Goal: Task Accomplishment & Management: Manage account settings

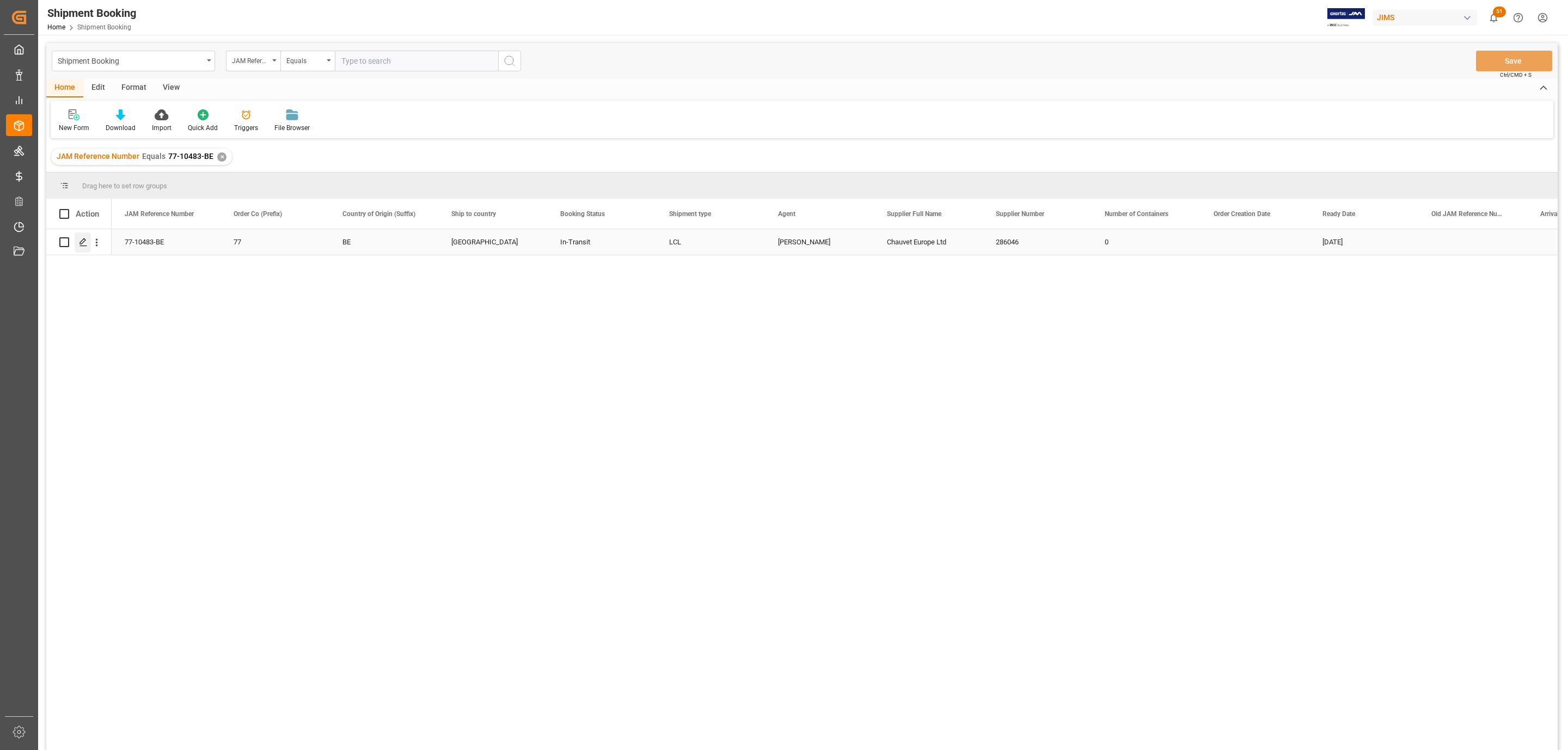
click at [85, 245] on icon "Press SPACE to select this row." at bounding box center [83, 242] width 9 height 9
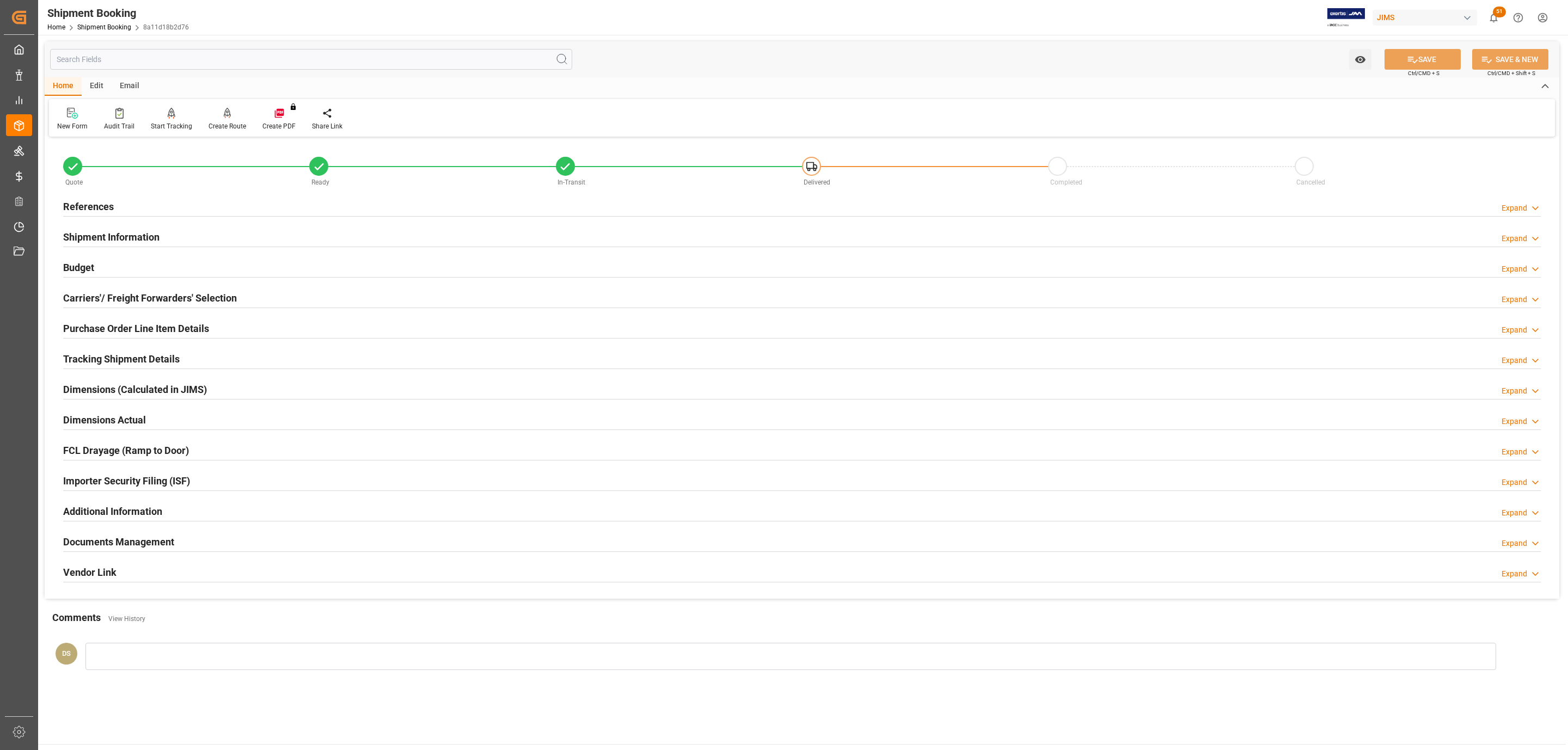
click at [108, 230] on h2 "Shipment Information" at bounding box center [110, 237] width 96 height 14
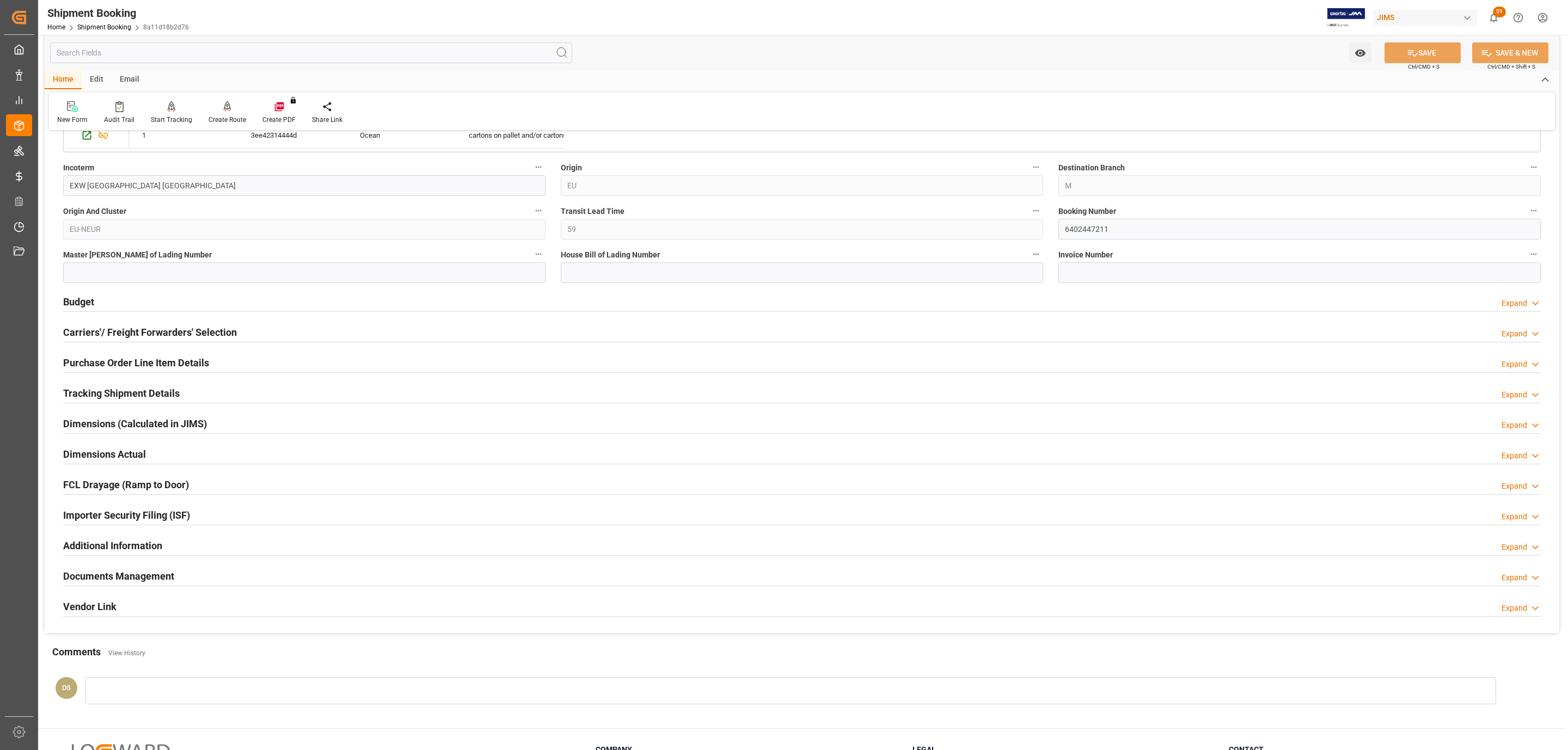
scroll to position [408, 0]
drag, startPoint x: 146, startPoint y: 187, endPoint x: 90, endPoint y: 183, distance: 56.1
click at [90, 183] on input "EXW Nottingham GB" at bounding box center [303, 182] width 482 height 20
click at [1440, 45] on button "SAVE" at bounding box center [1422, 52] width 76 height 20
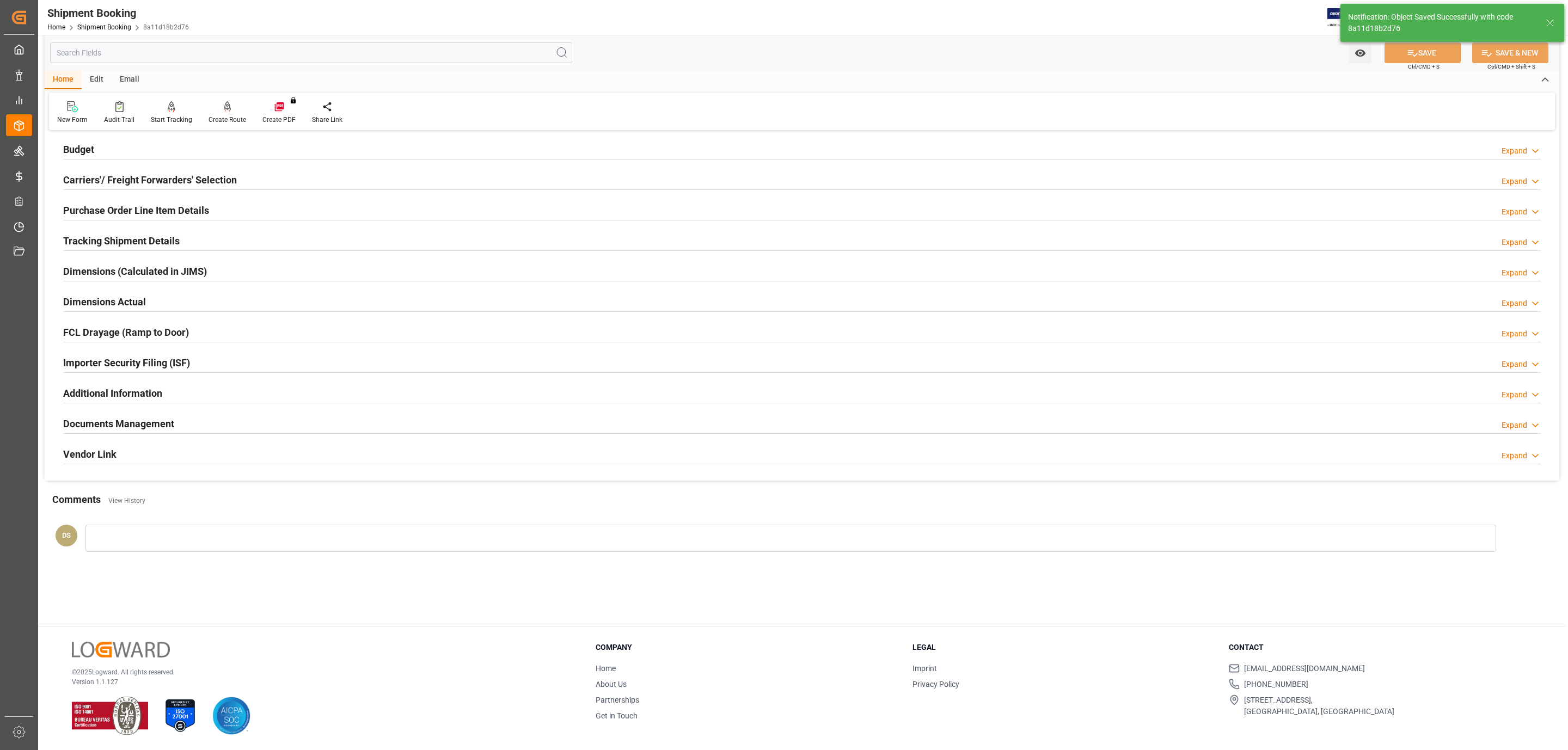
scroll to position [97, 0]
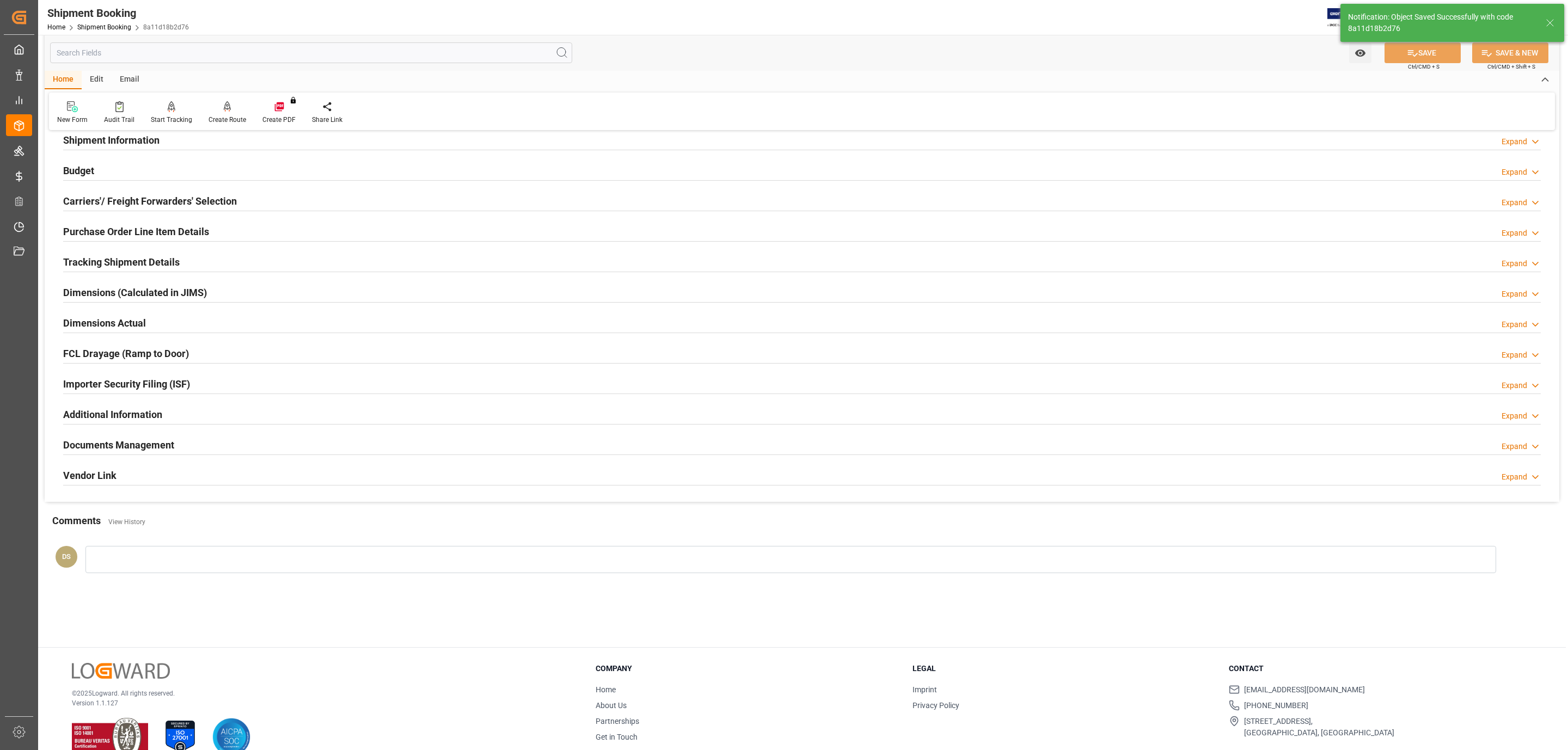
click at [131, 391] on h2 "Importer Security Filing (ISF)" at bounding box center [126, 384] width 127 height 14
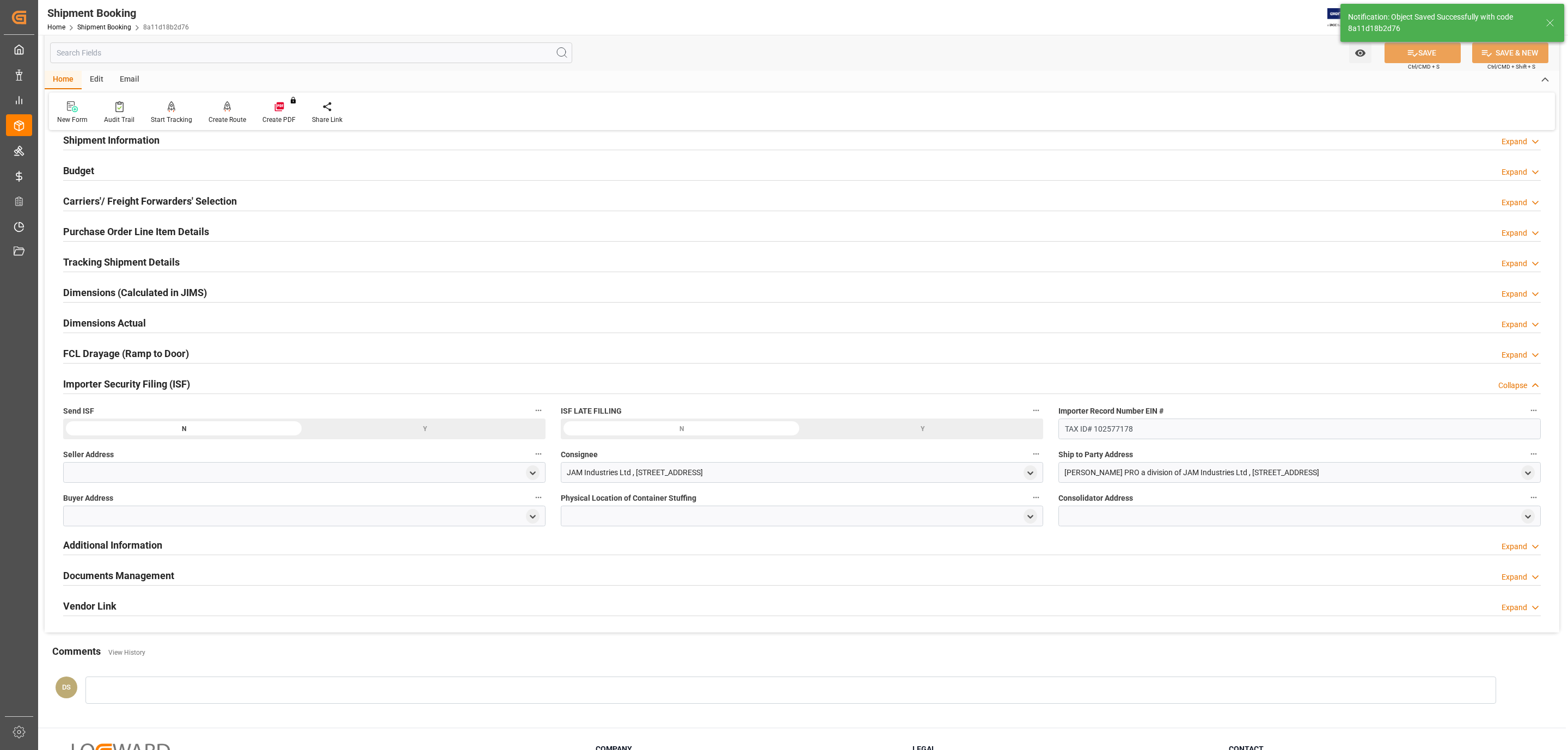
click at [89, 249] on div "Tracking Shipment Details Expand" at bounding box center [801, 263] width 1492 height 30
click at [94, 258] on h2 "Tracking Shipment Details" at bounding box center [121, 262] width 117 height 14
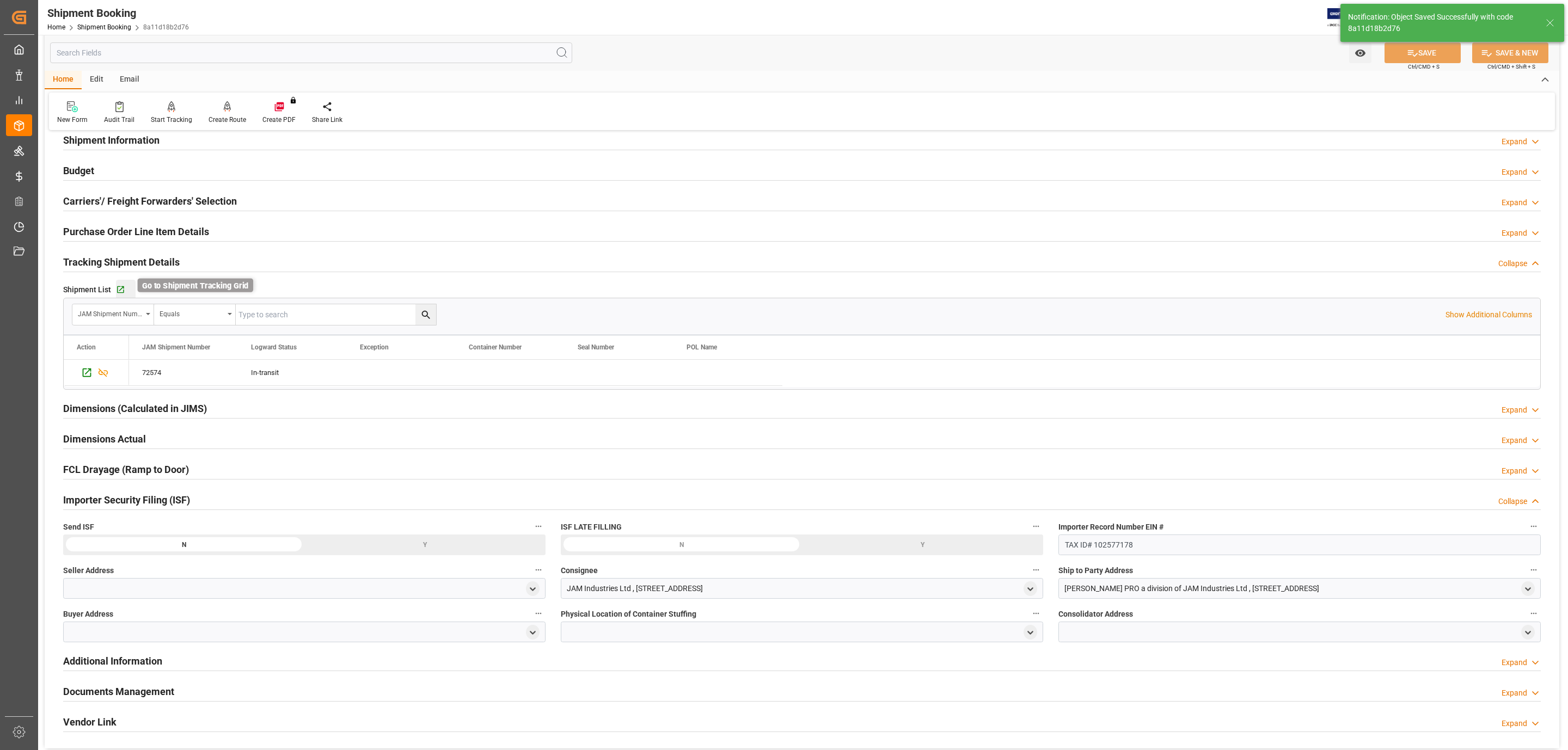
click at [123, 291] on icon "button" at bounding box center [120, 290] width 9 height 9
click at [104, 145] on h2 "Shipment Information" at bounding box center [110, 140] width 96 height 14
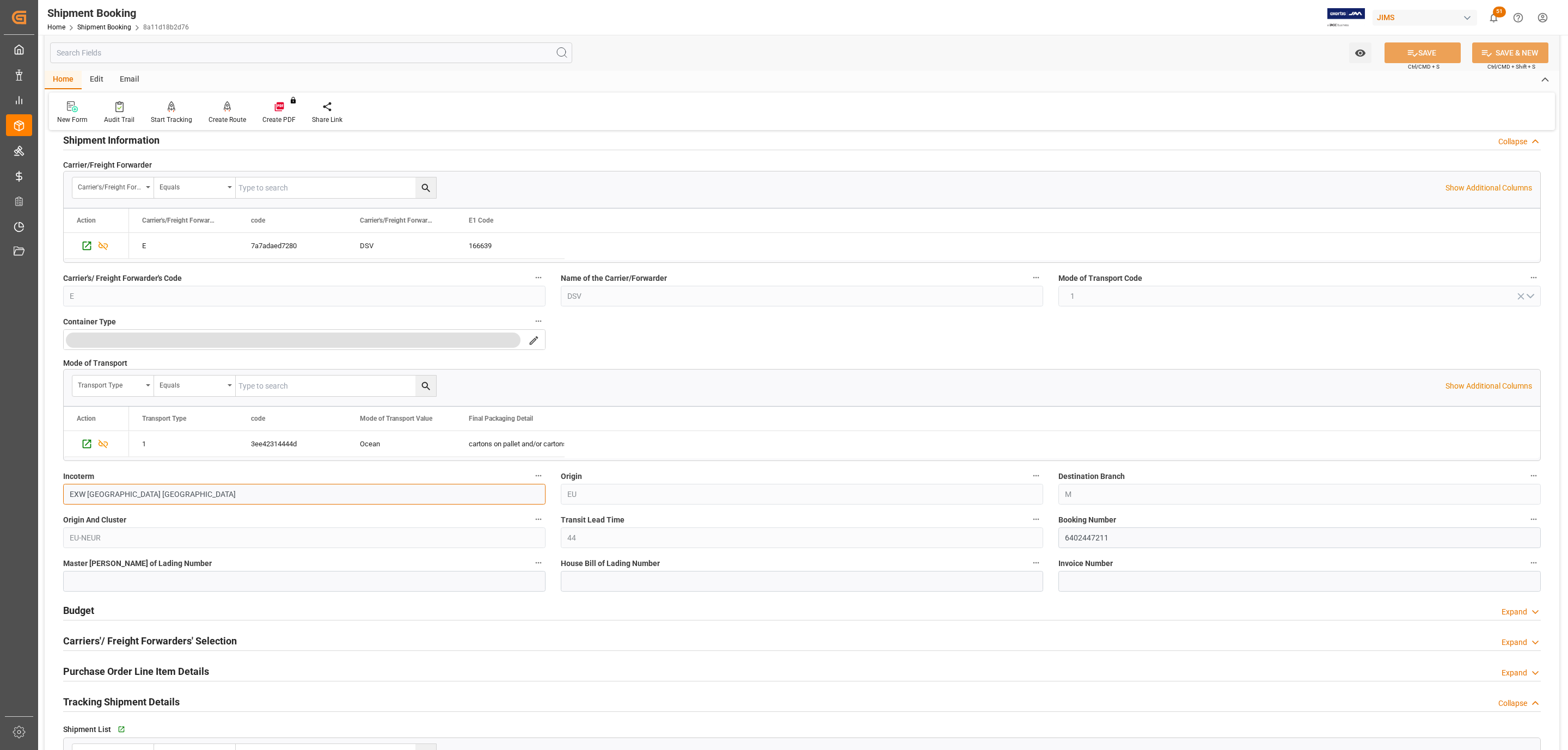
click at [151, 499] on input "EXW Nottingham GB" at bounding box center [303, 493] width 482 height 20
click at [151, 497] on input "EXW Nottingham GB" at bounding box center [303, 493] width 482 height 20
drag, startPoint x: 151, startPoint y: 497, endPoint x: 124, endPoint y: 496, distance: 27.0
click at [124, 496] on input "EXW Nottingham GB" at bounding box center [303, 493] width 482 height 20
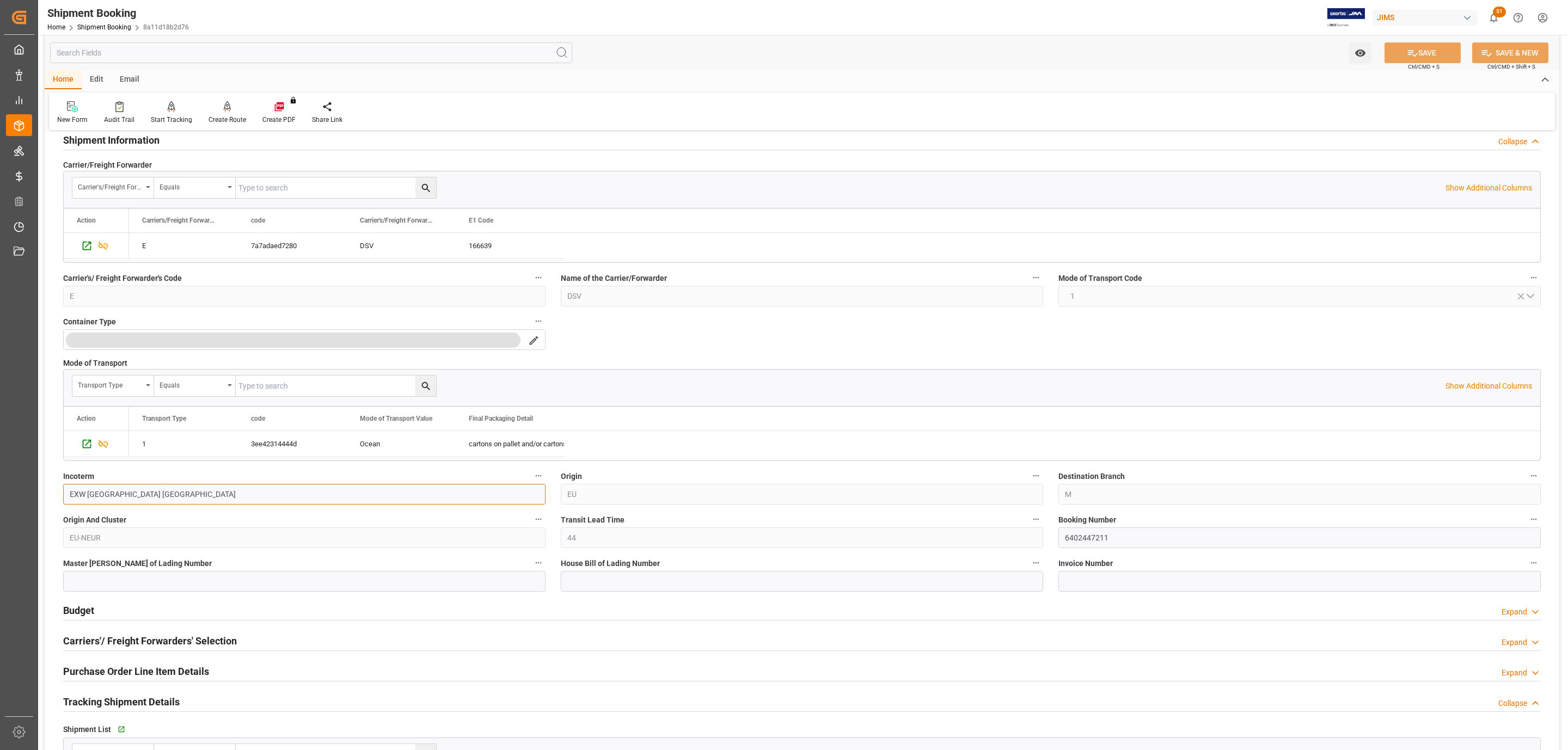
click at [152, 493] on input "EXW Nottingham GB" at bounding box center [303, 493] width 482 height 20
click at [152, 503] on input "EXW Nottingham GB" at bounding box center [303, 493] width 482 height 20
drag, startPoint x: 152, startPoint y: 499, endPoint x: 89, endPoint y: 498, distance: 63.0
click at [89, 498] on input "EXW Nottingham GB" at bounding box center [303, 493] width 482 height 20
type input "EXW Deinze, Belgium"
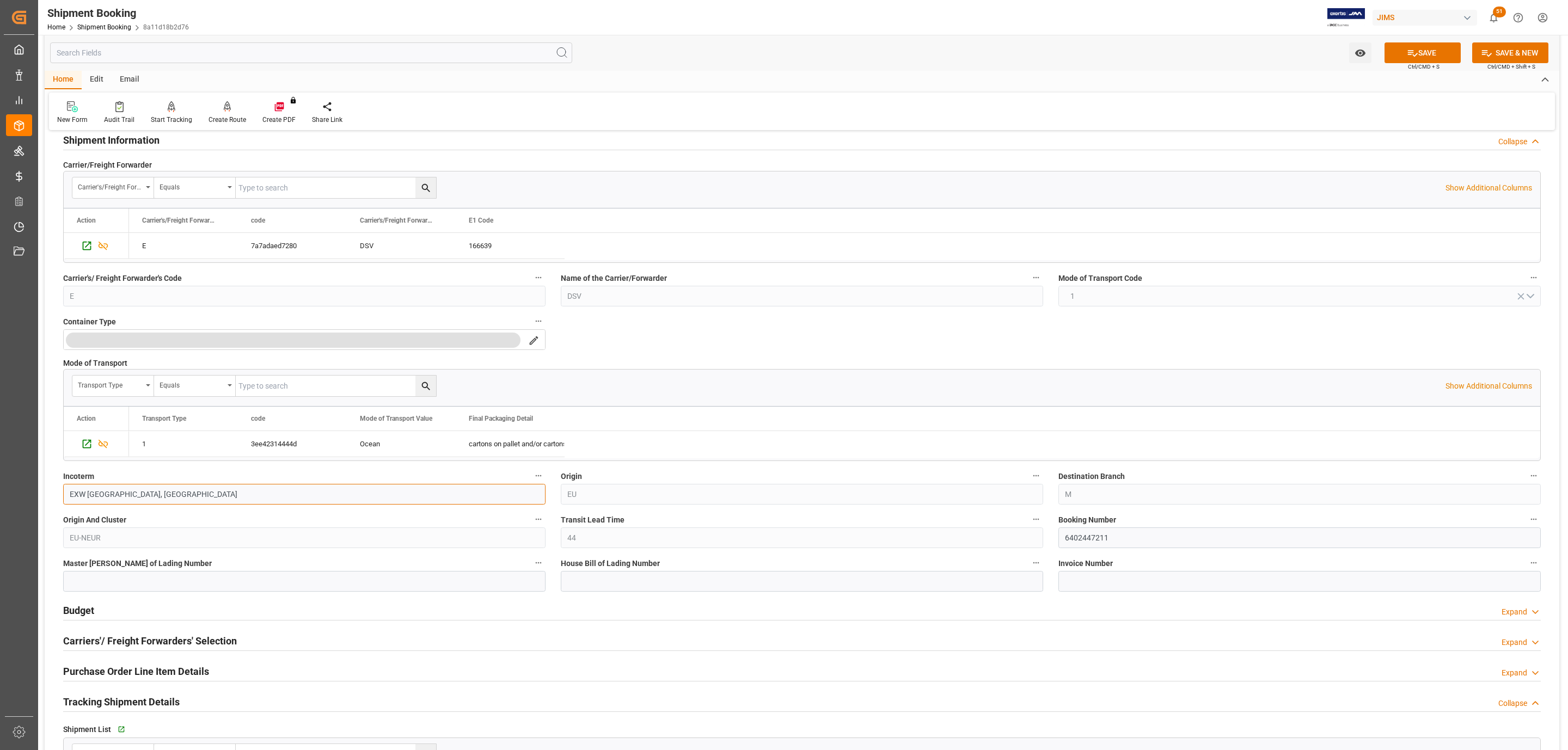
drag, startPoint x: 157, startPoint y: 495, endPoint x: 41, endPoint y: 505, distance: 116.4
click at [41, 505] on div "Watch Option SAVE Ctrl/CMD + S SAVE & NEW Ctrl/CMD + Shift + S Home Edit Email …" at bounding box center [801, 611] width 1527 height 1346
click at [1416, 38] on div "Shipment Booking Home Shipment Booking 8a11d18b2d76 JIMS 51 Notifications Only …" at bounding box center [801, 375] width 1527 height 750
click at [1414, 58] on button "SAVE" at bounding box center [1422, 52] width 76 height 20
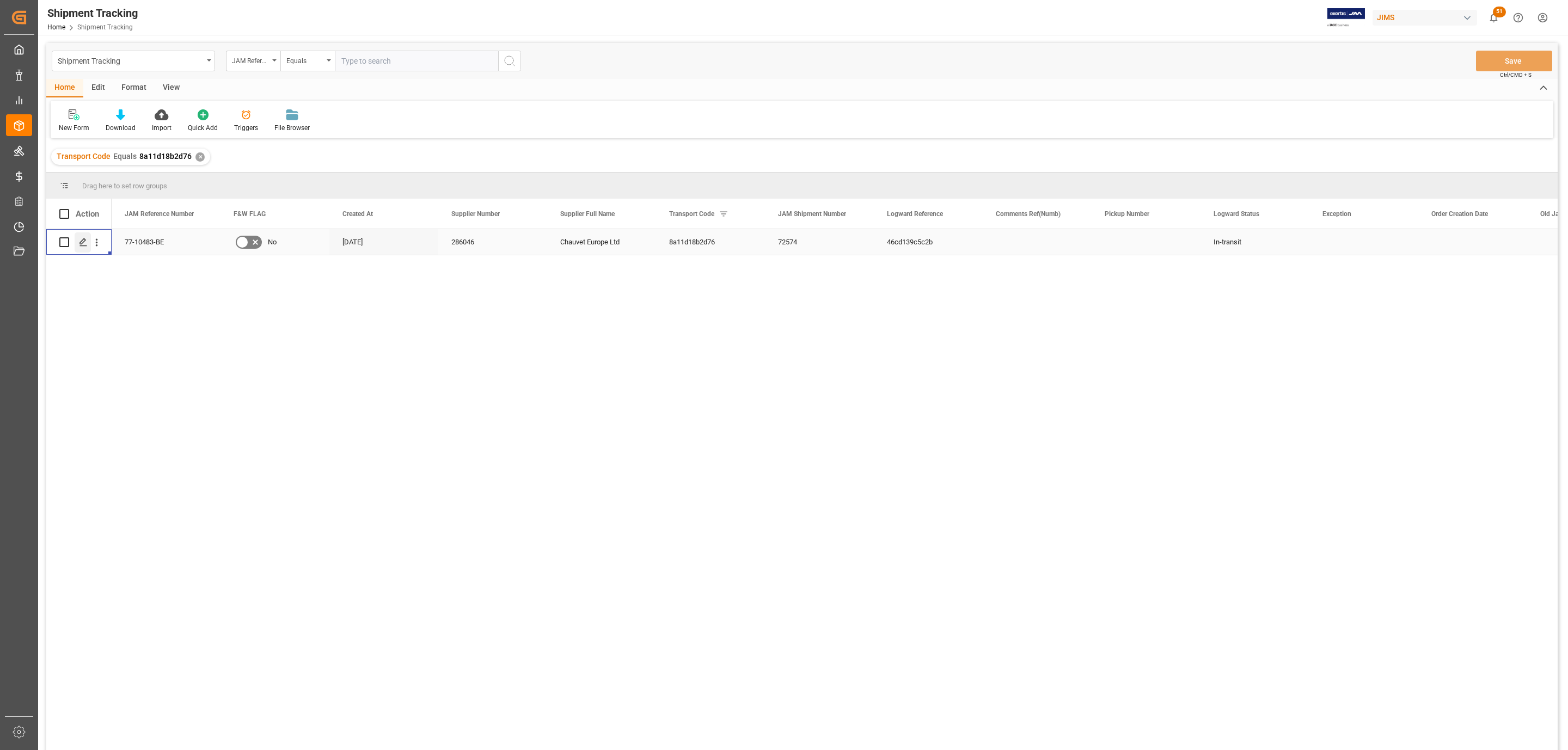
click at [83, 249] on div "Press SPACE to select this row." at bounding box center [83, 242] width 17 height 20
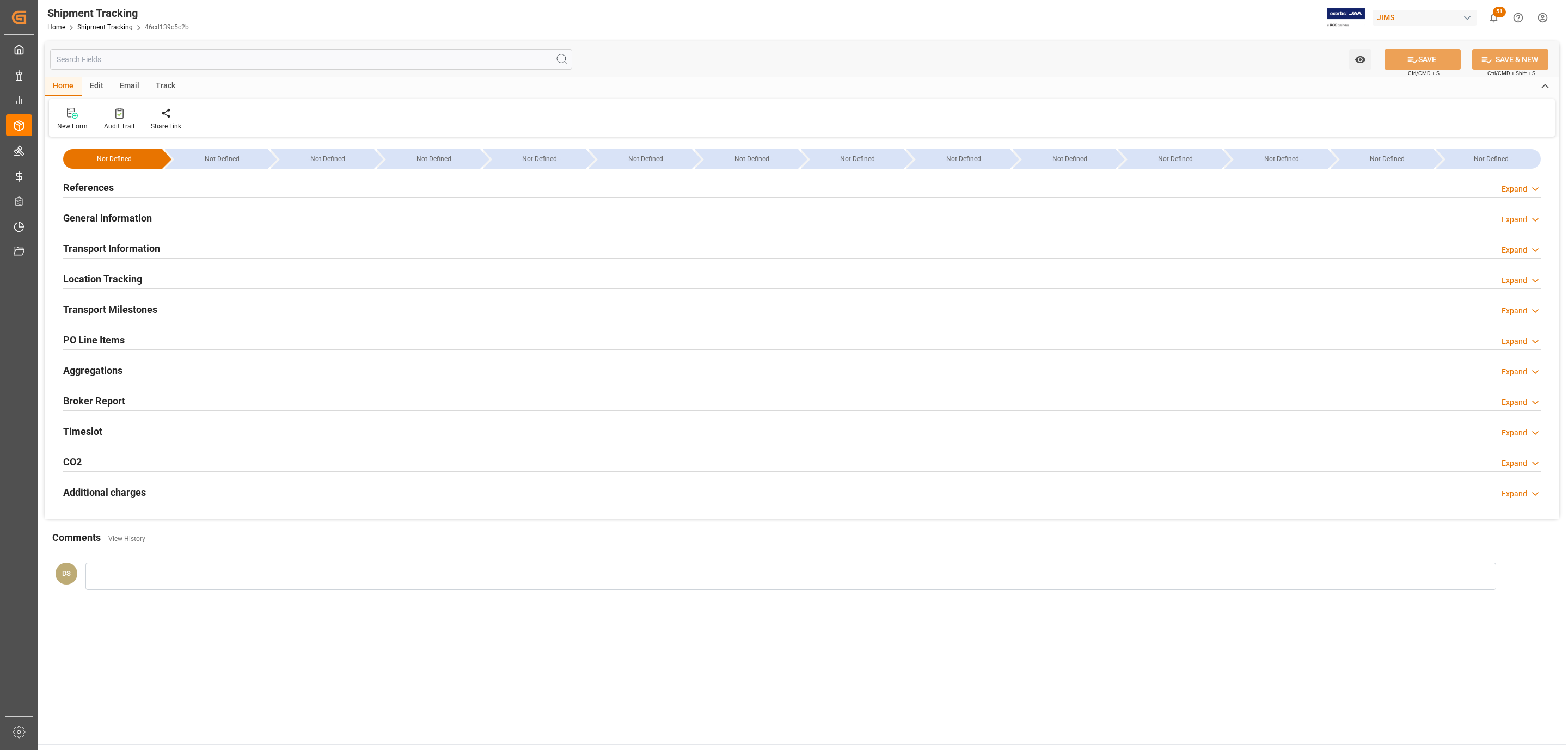
type input "[DATE] 00:00"
type input "01-09-2025 00:00"
type input "03-10-2025 00:00"
click at [131, 313] on h2 "Transport Milestones" at bounding box center [110, 309] width 94 height 14
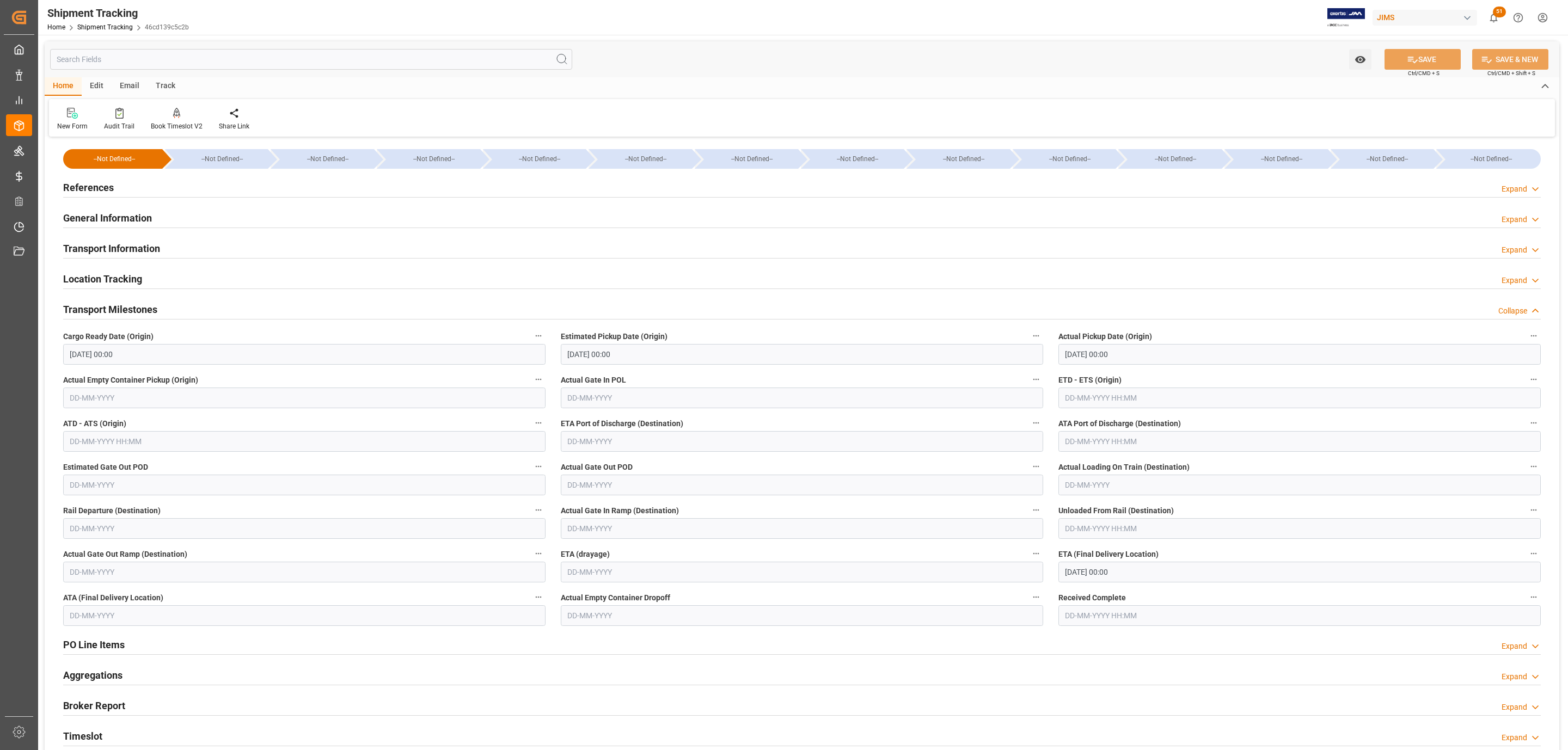
click at [578, 397] on input "text" at bounding box center [801, 397] width 482 height 20
click at [657, 503] on div "19" at bounding box center [660, 507] width 14 height 13
type input "19-09-2025"
click at [655, 443] on input "text" at bounding box center [801, 441] width 482 height 20
click at [604, 463] on div "September 2025" at bounding box center [639, 468] width 154 height 11
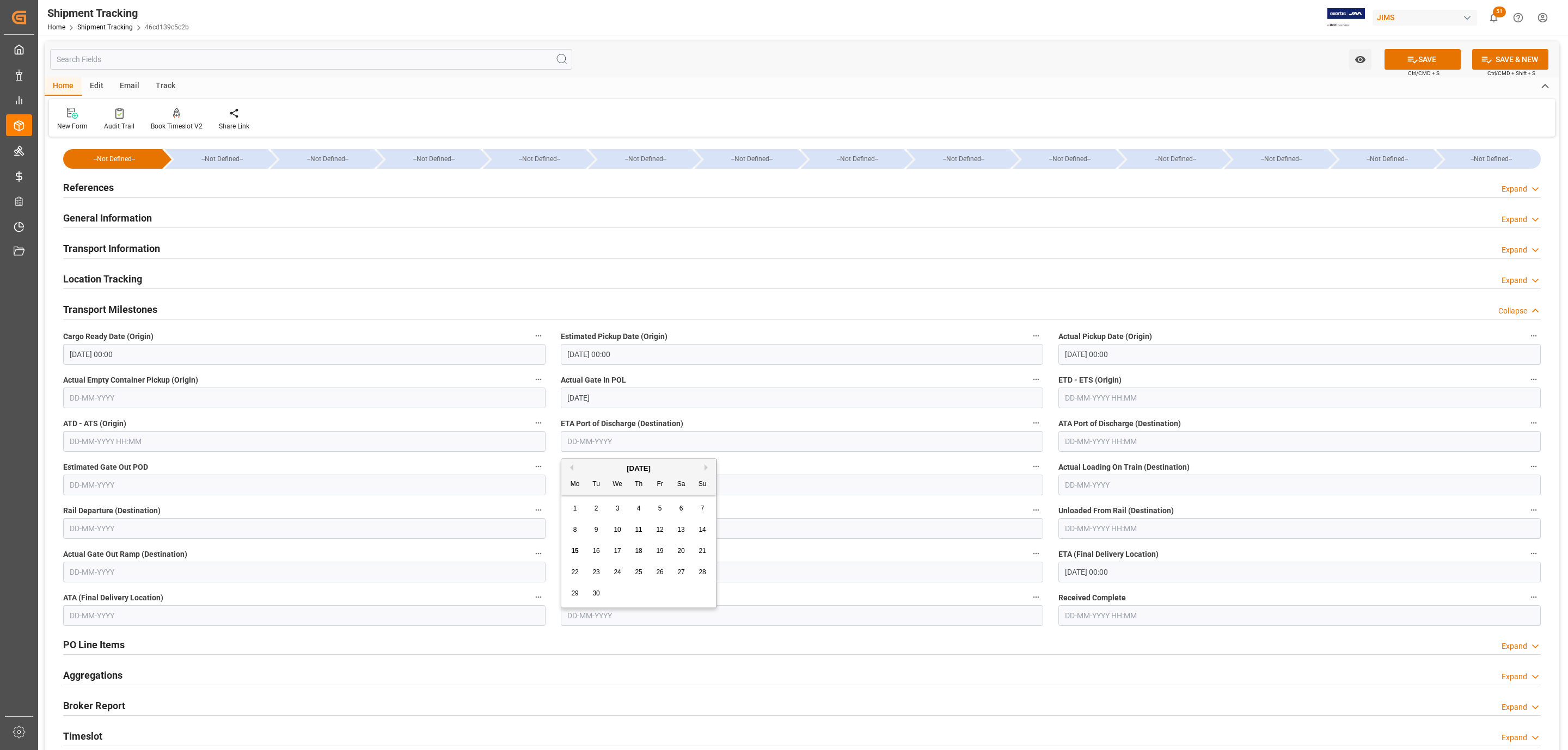
click at [707, 465] on button "Next Month" at bounding box center [708, 468] width 7 height 7
click at [593, 533] on div "7" at bounding box center [596, 530] width 14 height 13
type input "07-10-2025"
click at [1413, 65] on button "SAVE" at bounding box center [1422, 59] width 76 height 20
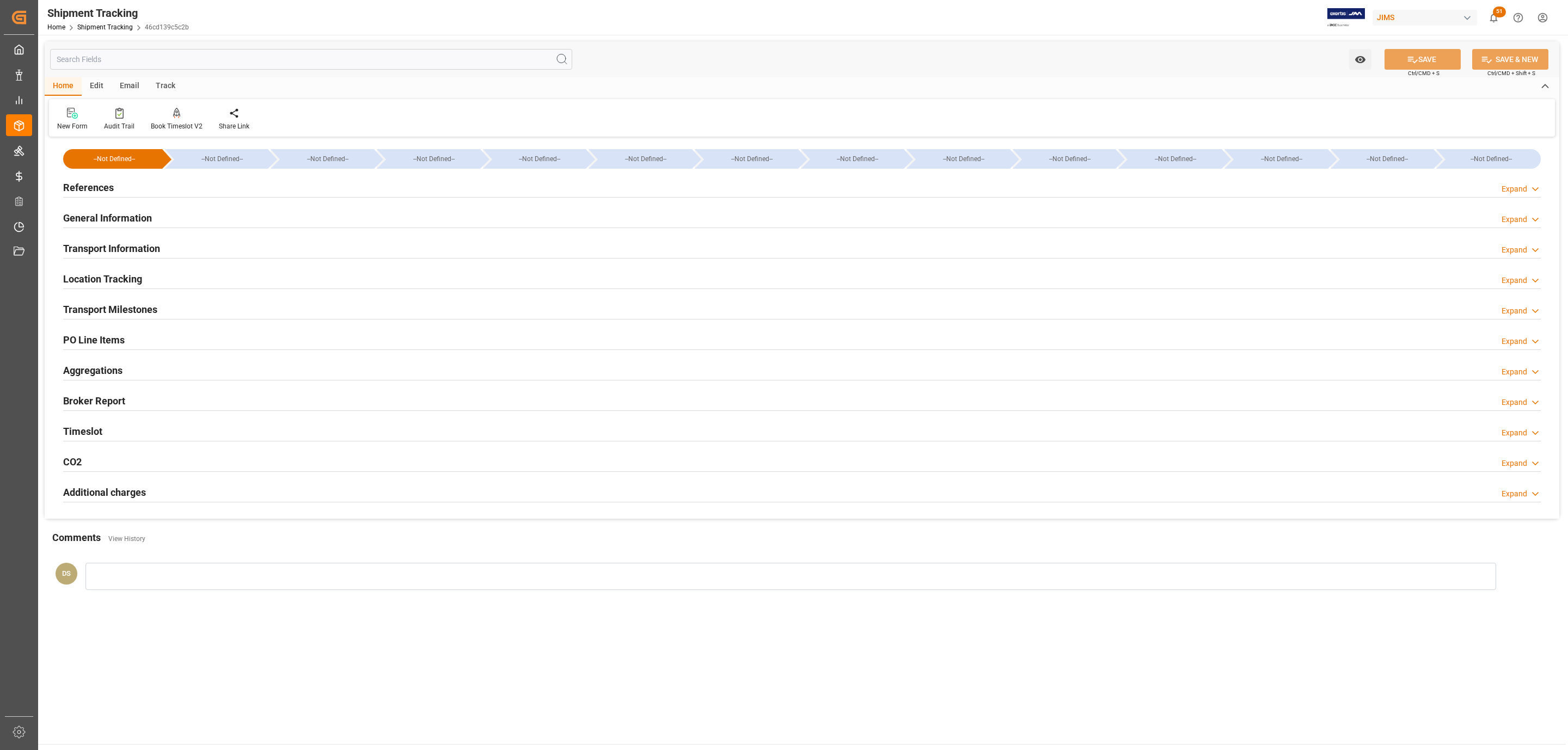
drag, startPoint x: 117, startPoint y: 239, endPoint x: 567, endPoint y: 297, distance: 453.7
click at [117, 239] on div "Transport Information" at bounding box center [111, 247] width 97 height 20
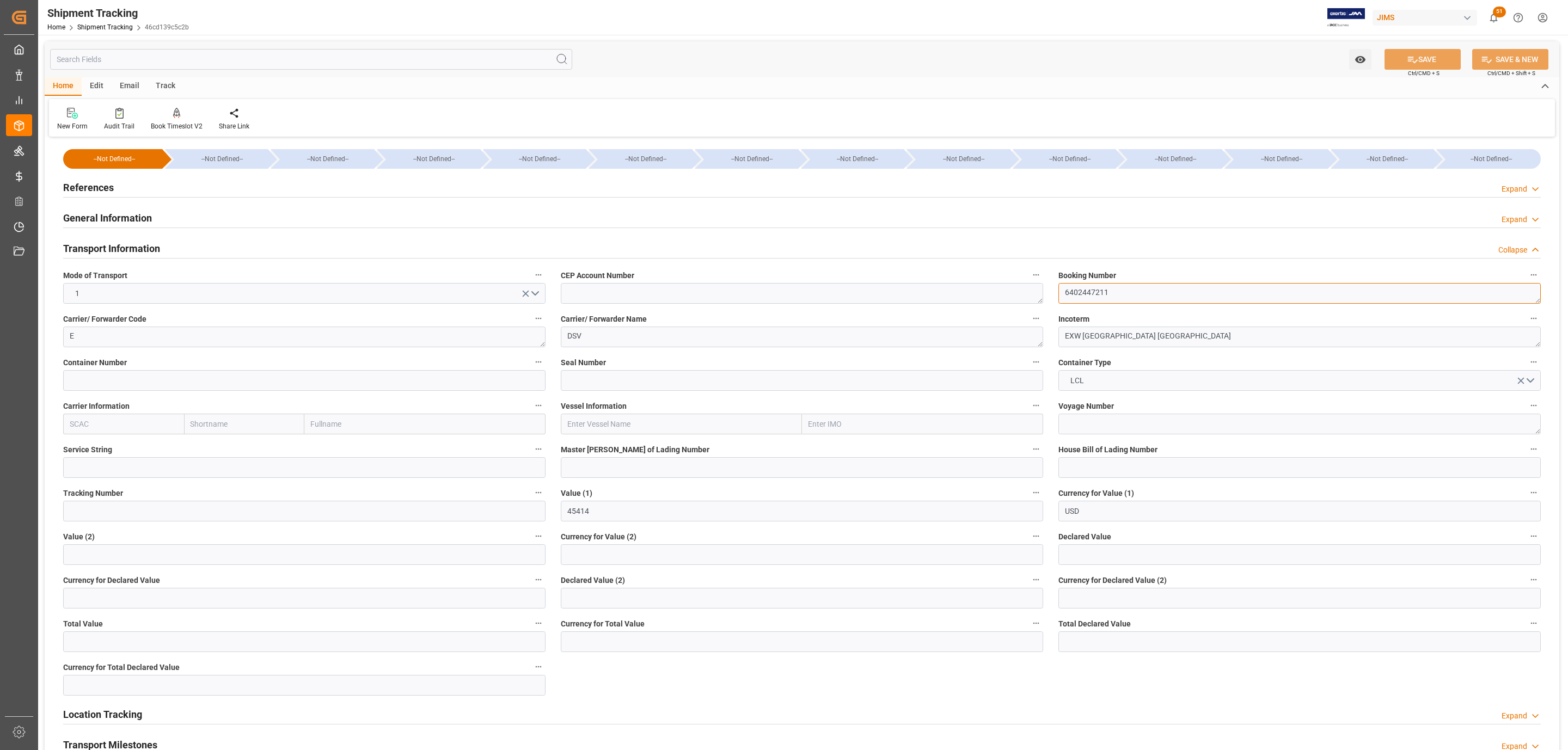
click at [1131, 294] on textarea "6402447211" at bounding box center [1299, 293] width 482 height 20
click at [1104, 331] on textarea "EXW Nottingham GB" at bounding box center [1299, 337] width 482 height 20
drag, startPoint x: 1162, startPoint y: 337, endPoint x: 1083, endPoint y: 335, distance: 79.0
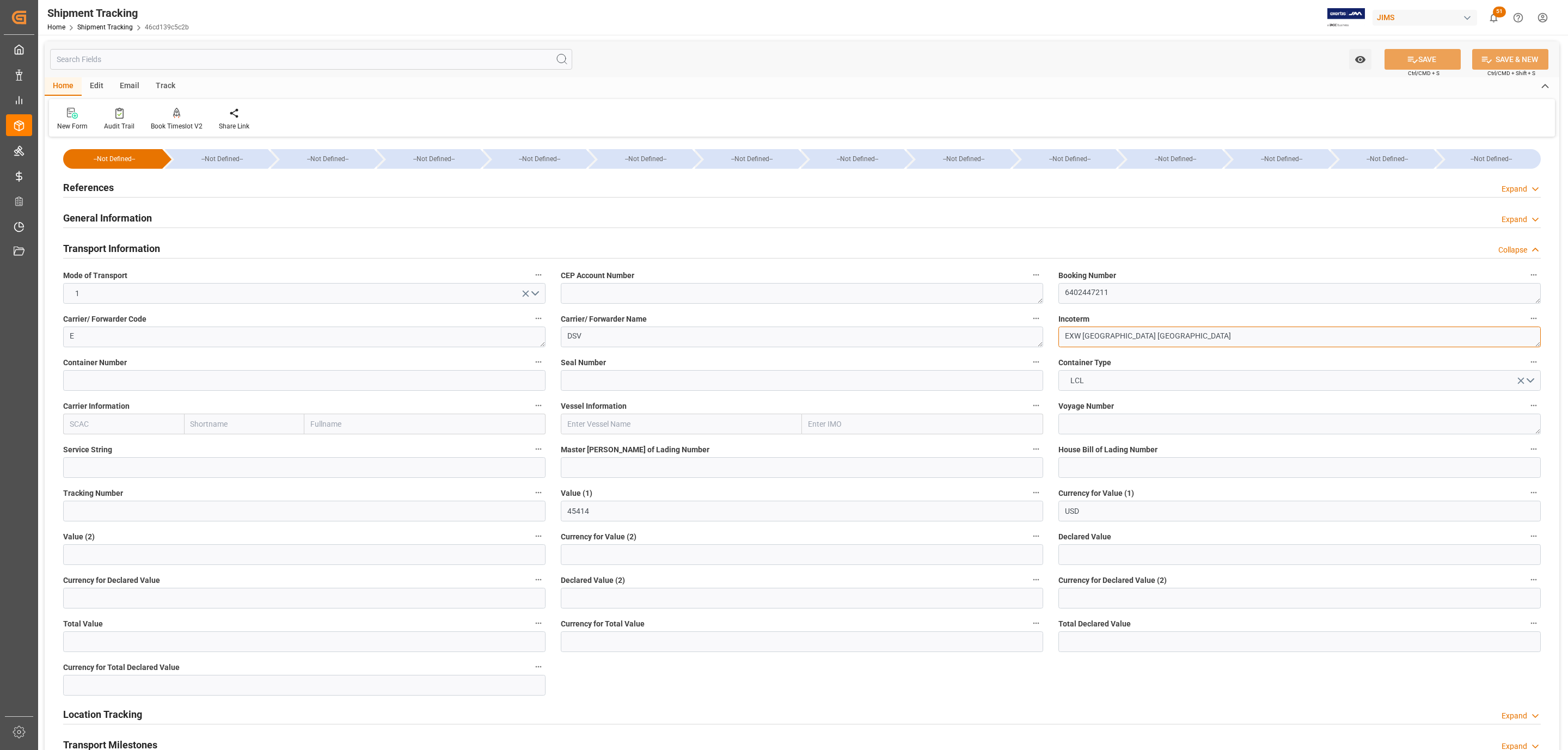
click at [1083, 335] on textarea "EXW Nottingham GB" at bounding box center [1299, 337] width 482 height 20
click at [1121, 332] on textarea "EXW d" at bounding box center [1299, 337] width 482 height 20
paste textarea "Deinze, Belgium"
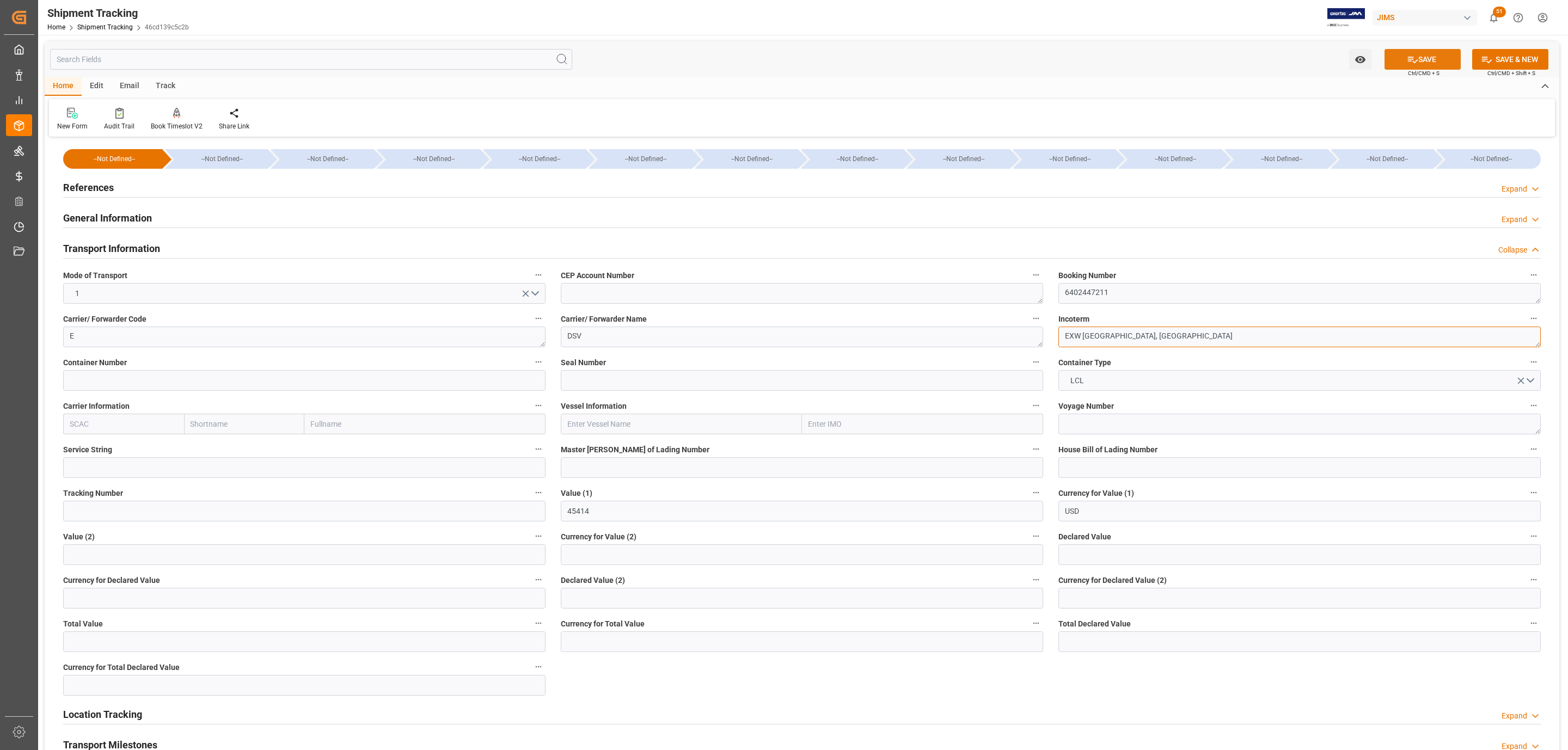
type textarea "EXW Deinze, Belgium"
click at [1420, 64] on button "SAVE" at bounding box center [1422, 59] width 76 height 20
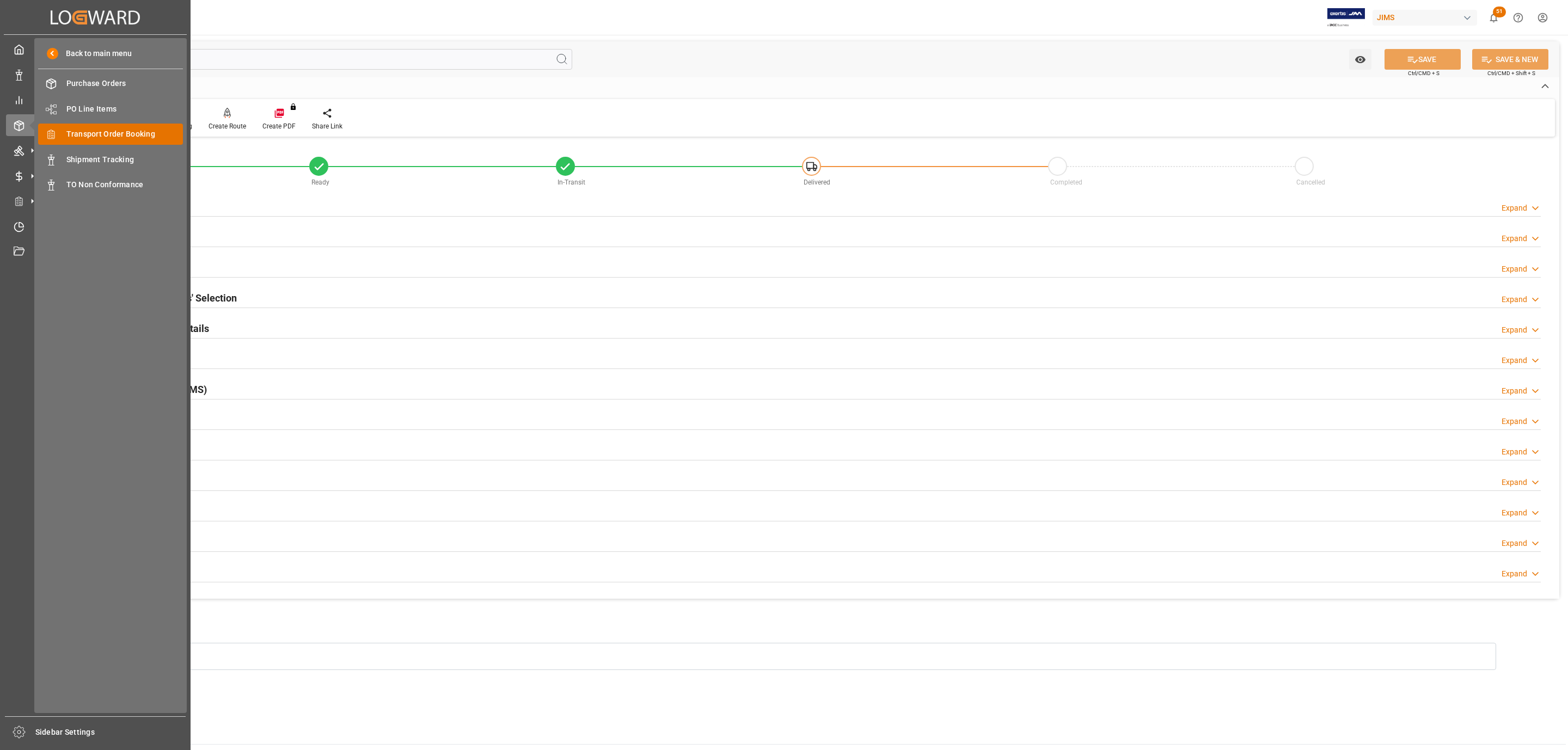
click at [157, 139] on span "Transport Order Booking" at bounding box center [125, 134] width 117 height 11
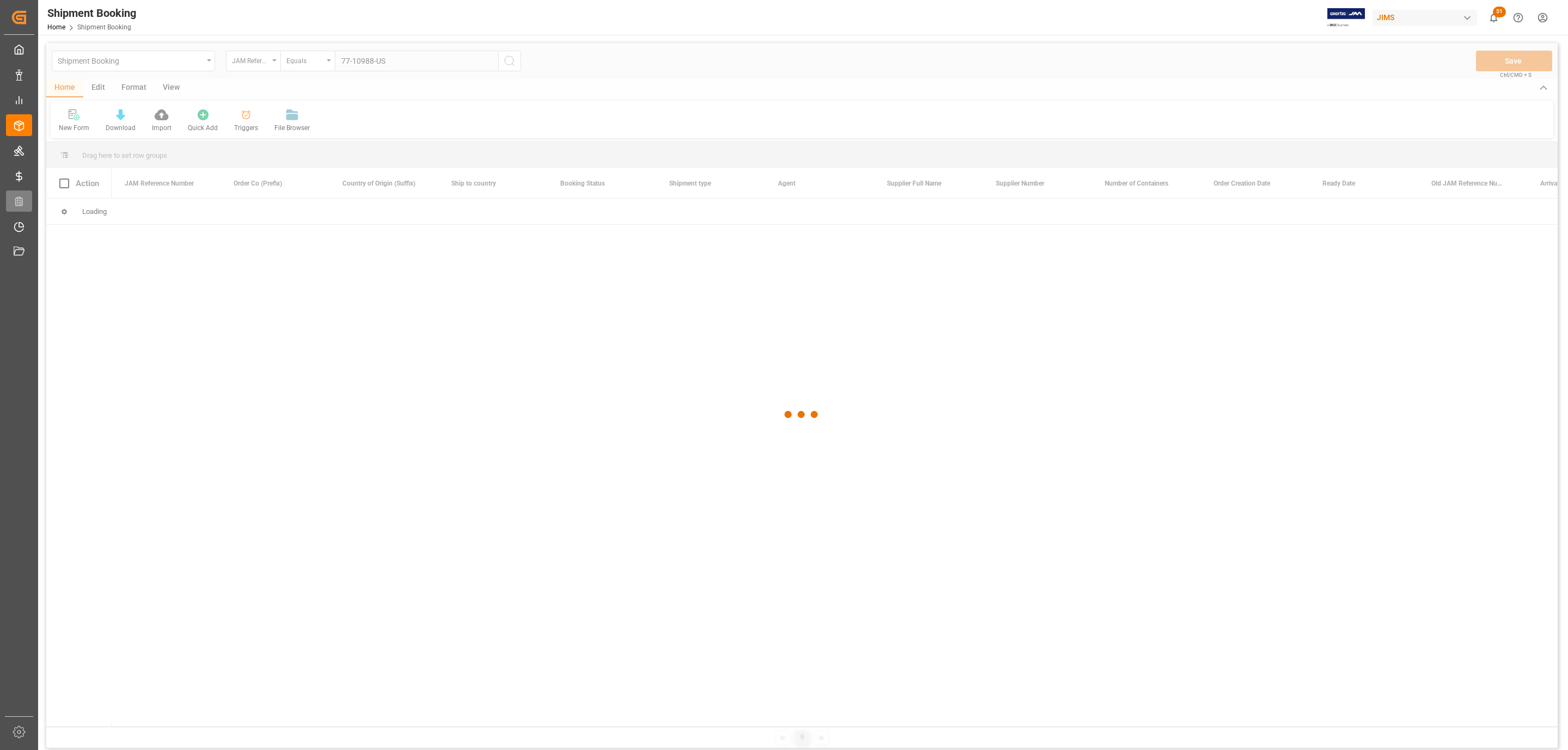
type input "77-10988-US"
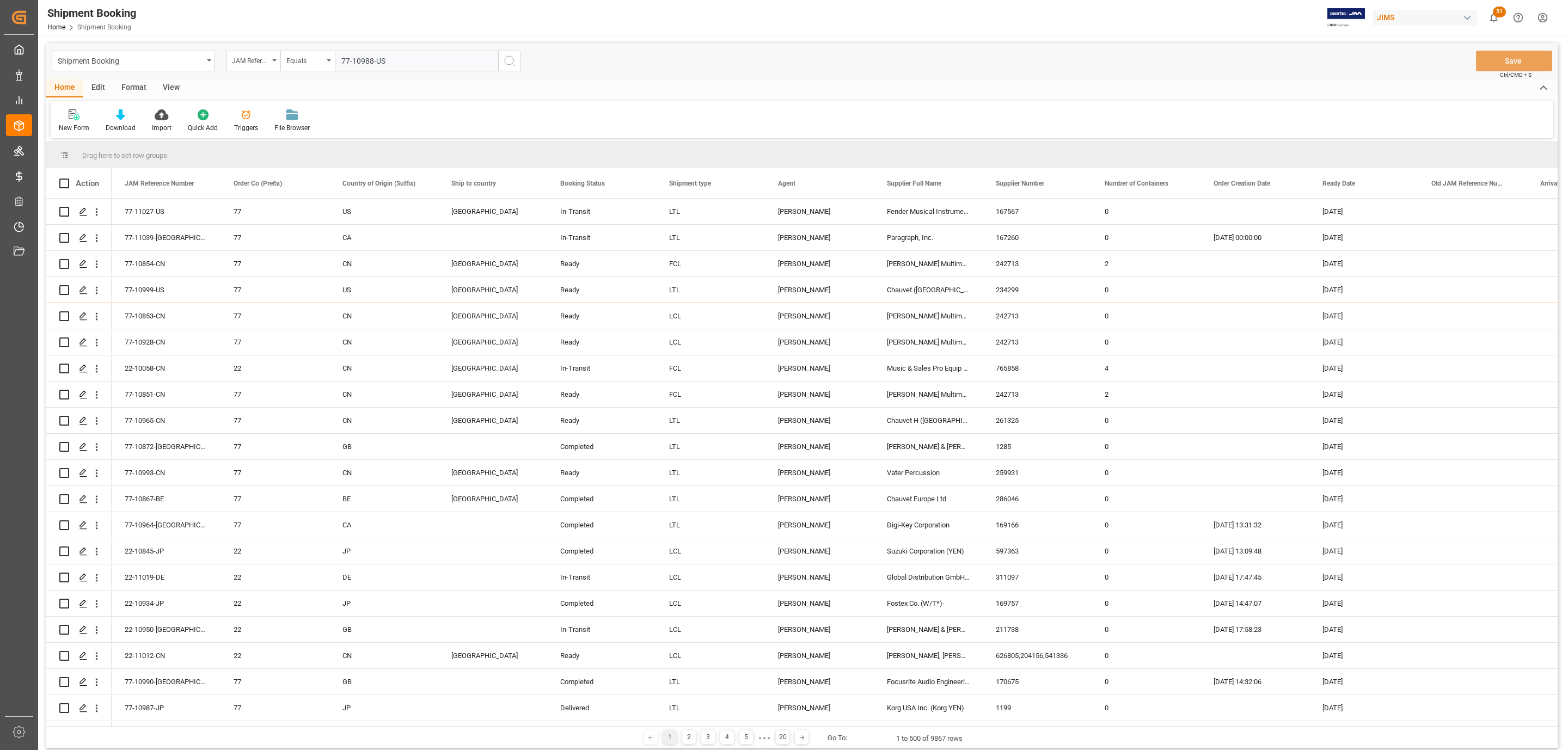
click at [516, 64] on button "search button" at bounding box center [509, 61] width 23 height 20
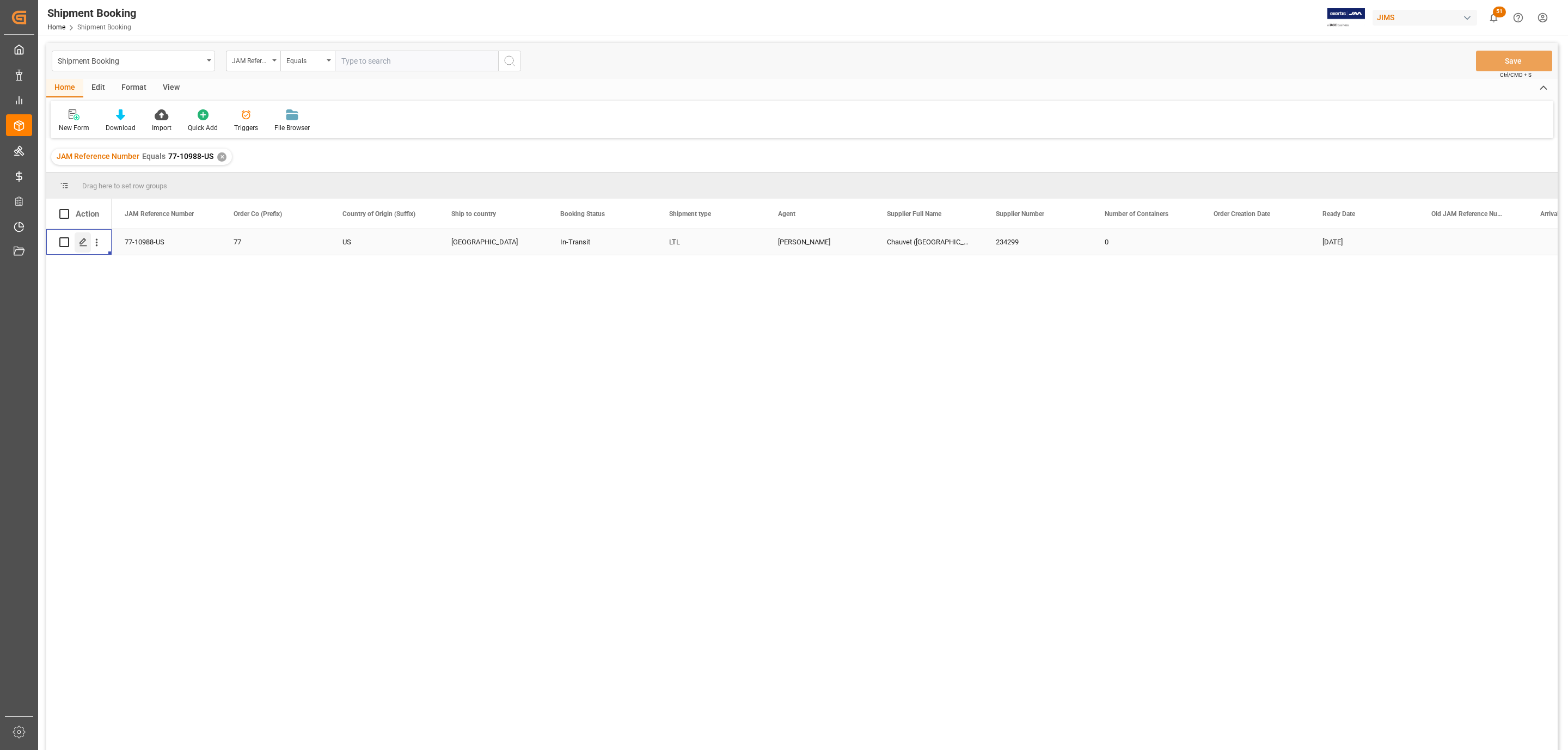
click at [82, 242] on icon "Press SPACE to select this row." at bounding box center [83, 242] width 9 height 9
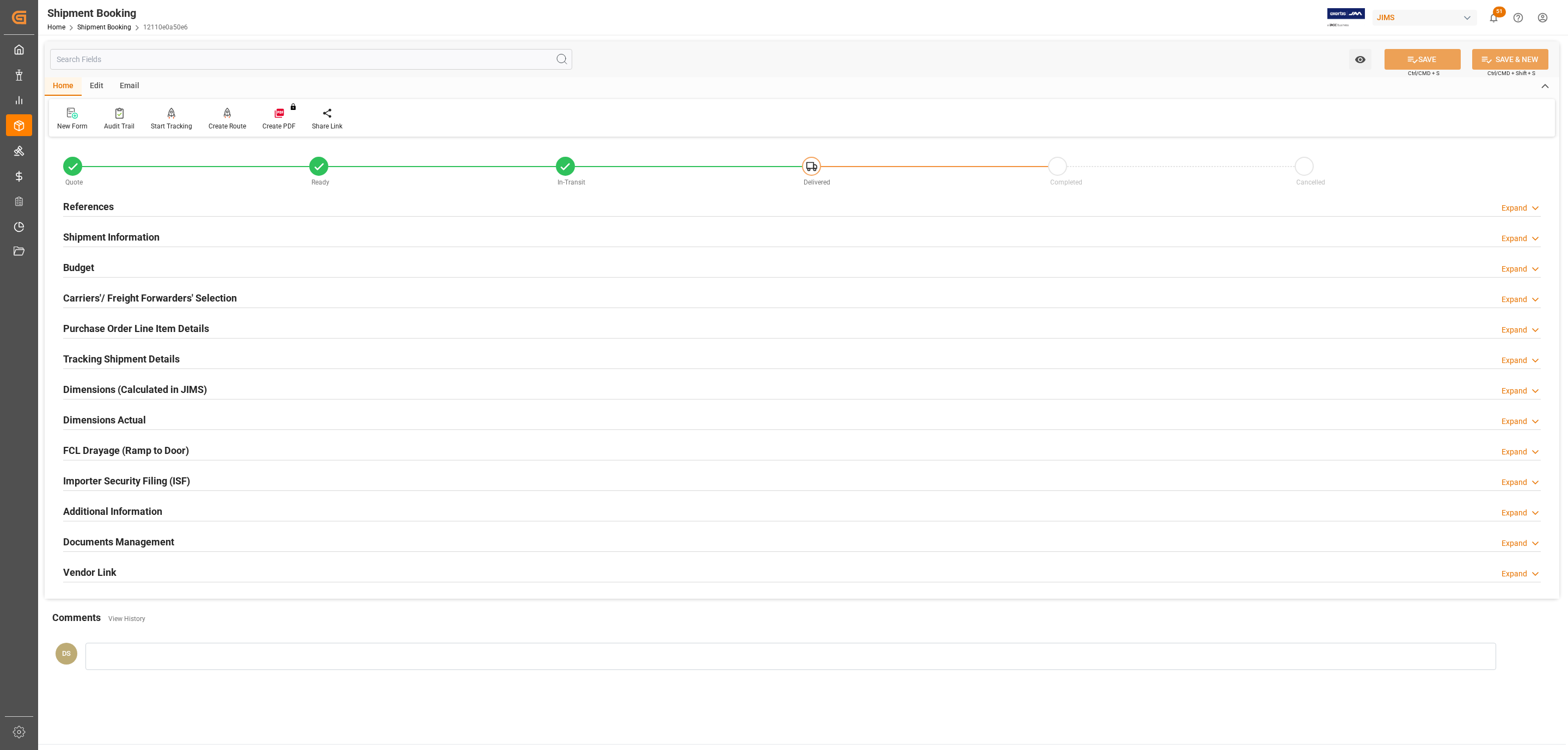
click at [129, 366] on h2 "Tracking Shipment Details" at bounding box center [121, 359] width 117 height 14
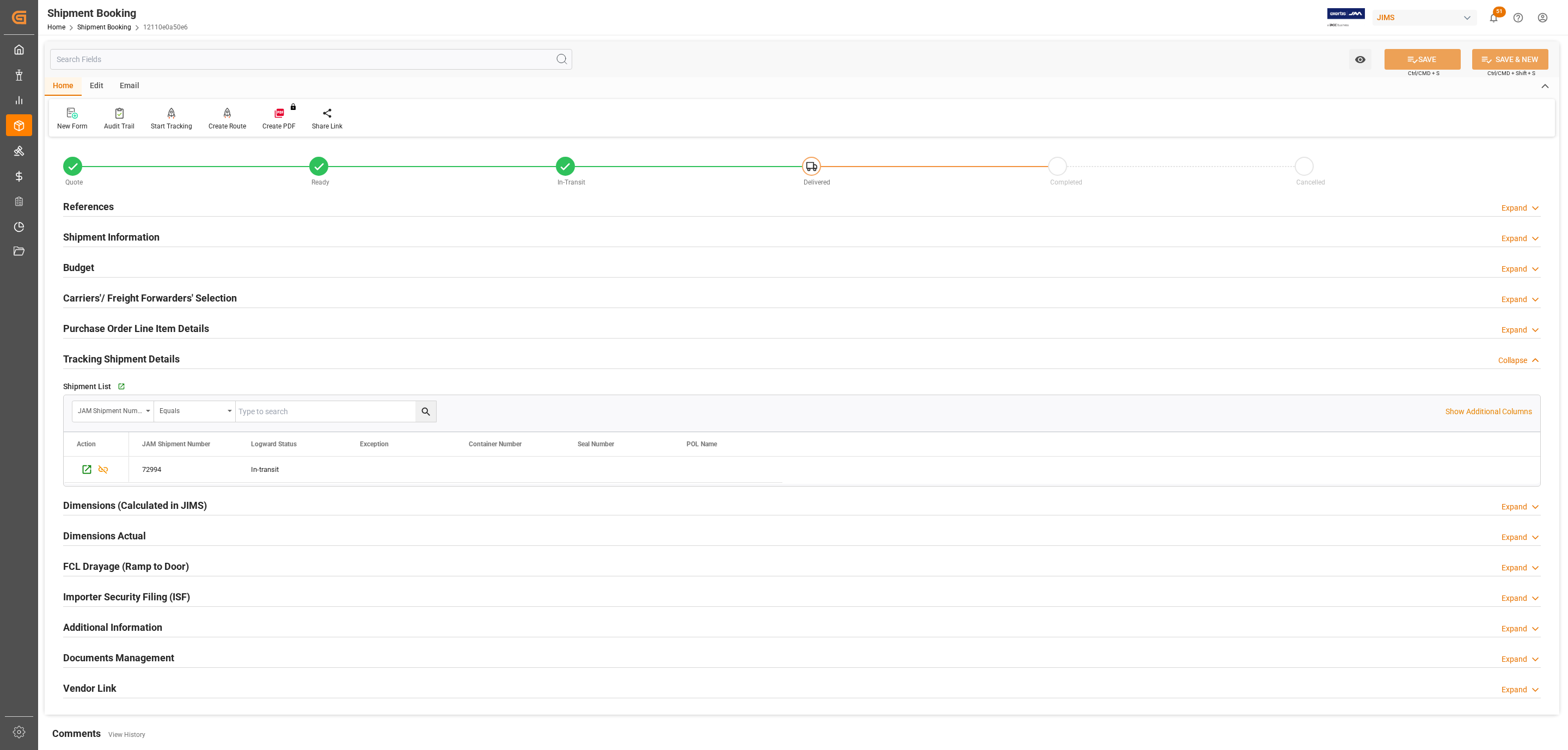
click at [111, 241] on h2 "Shipment Information" at bounding box center [110, 237] width 96 height 14
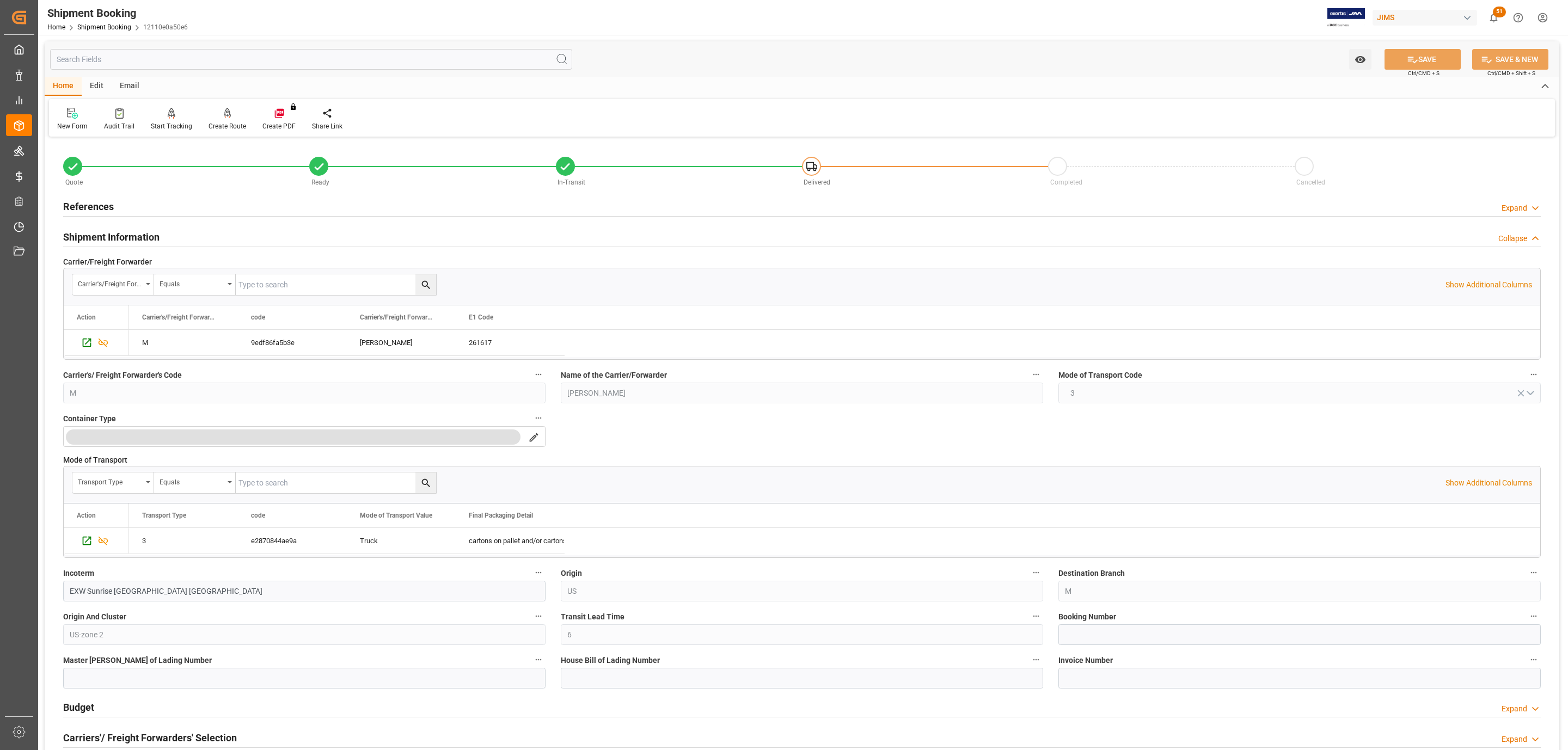
click at [110, 241] on h2 "Shipment Information" at bounding box center [110, 237] width 96 height 14
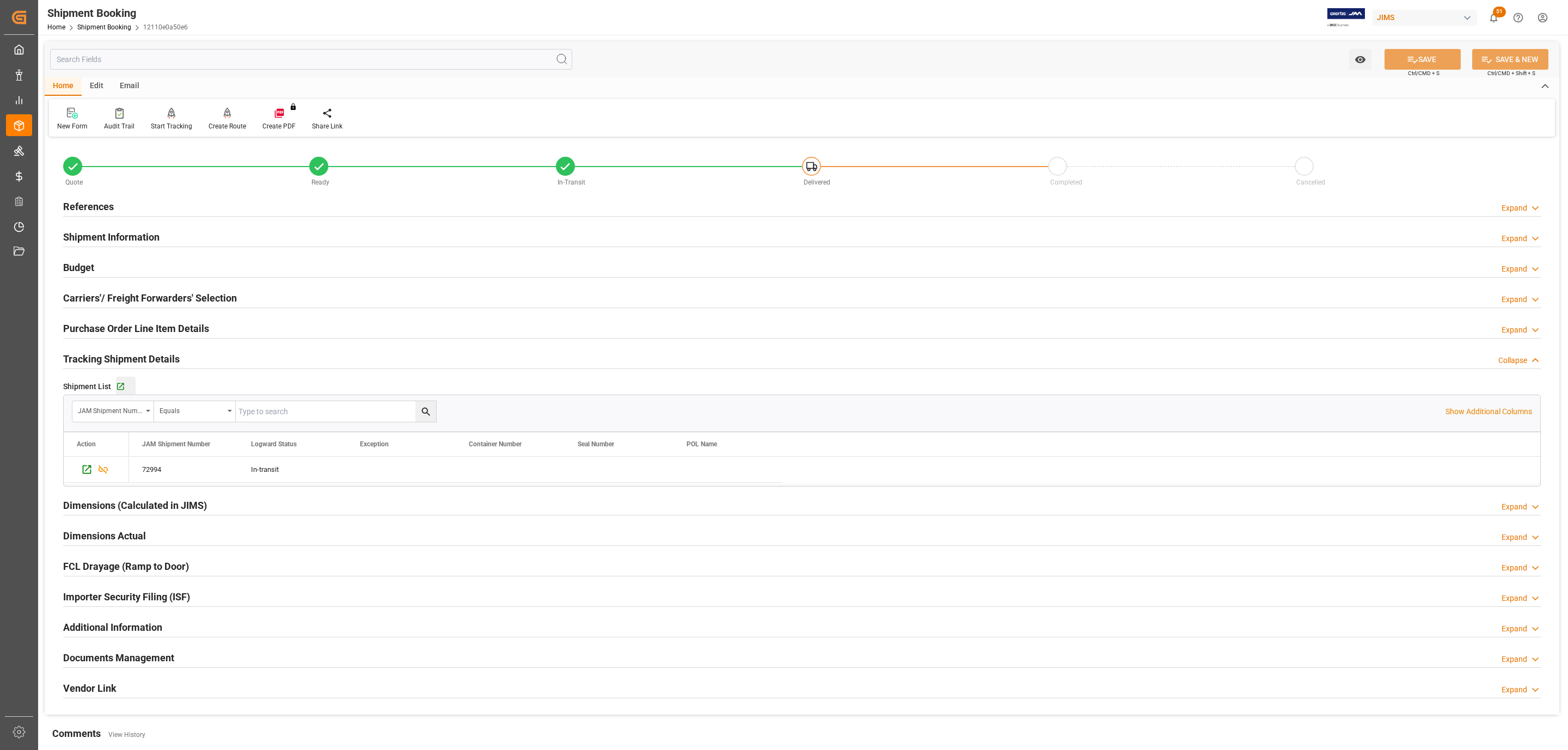
click at [117, 393] on button "Go to Shipment Tracking Grid" at bounding box center [126, 387] width 20 height 20
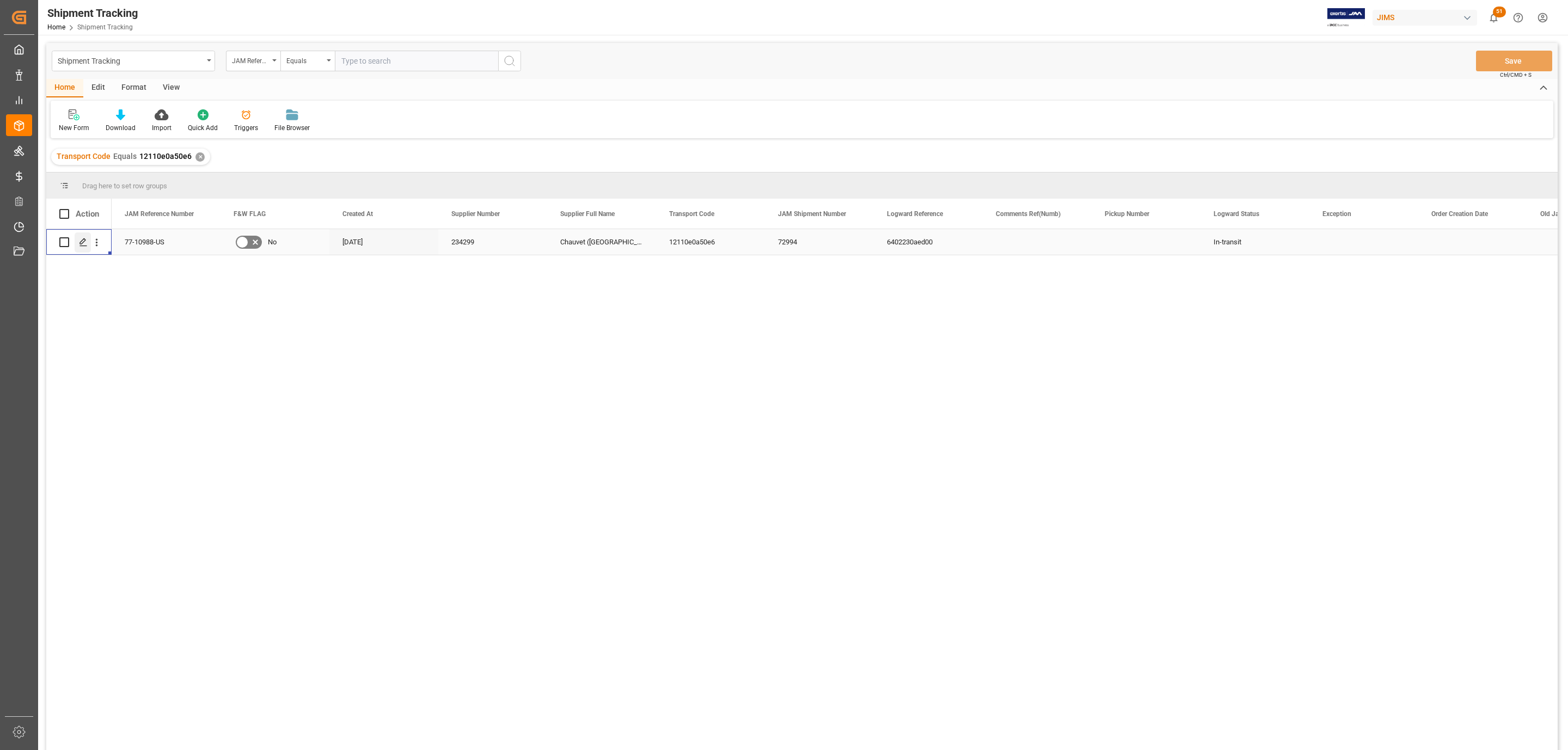
click at [79, 247] on icon "Press SPACE to select this row." at bounding box center [83, 242] width 9 height 9
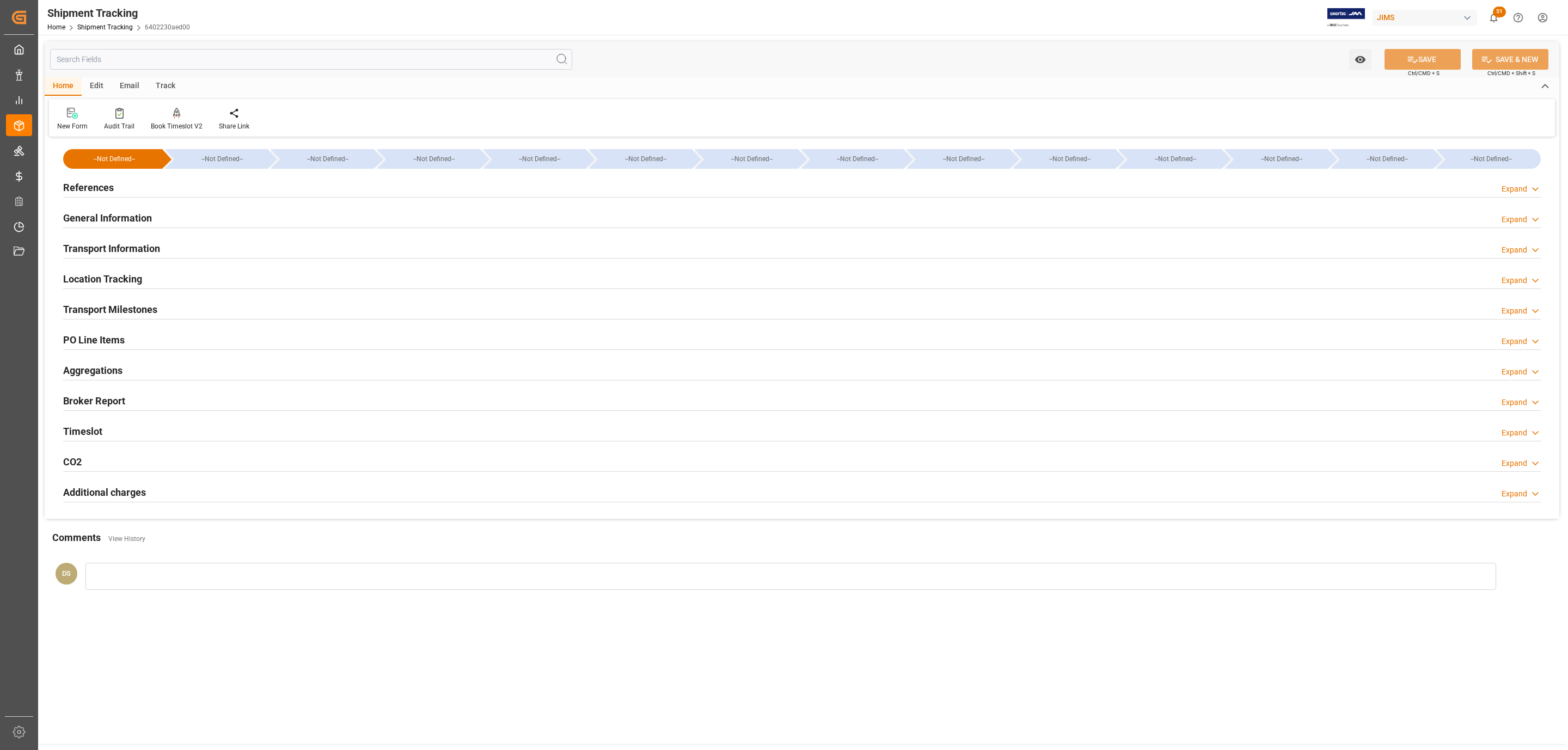
click at [128, 245] on h2 "Transport Information" at bounding box center [111, 248] width 97 height 14
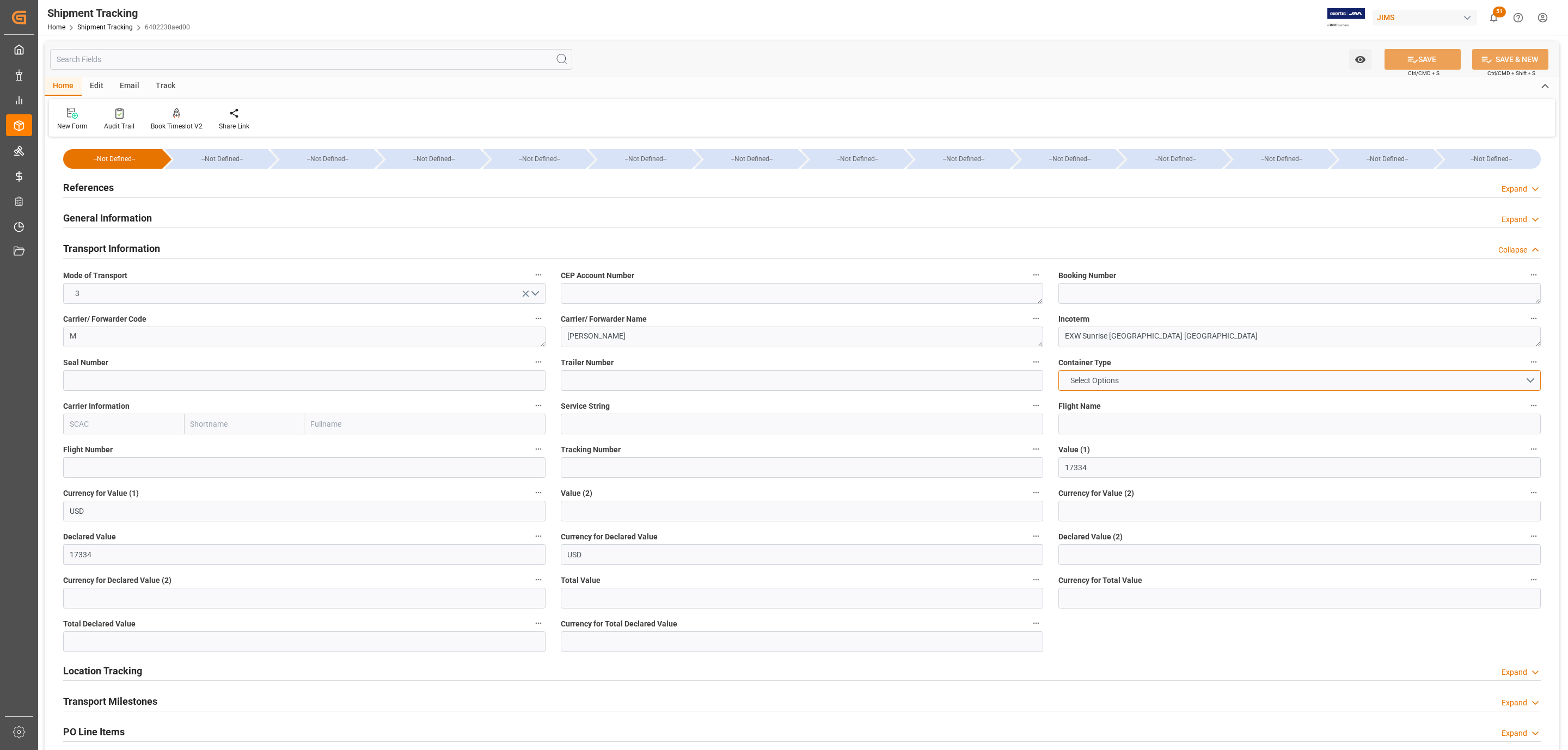
click at [1135, 384] on button "Select Options" at bounding box center [1299, 380] width 482 height 20
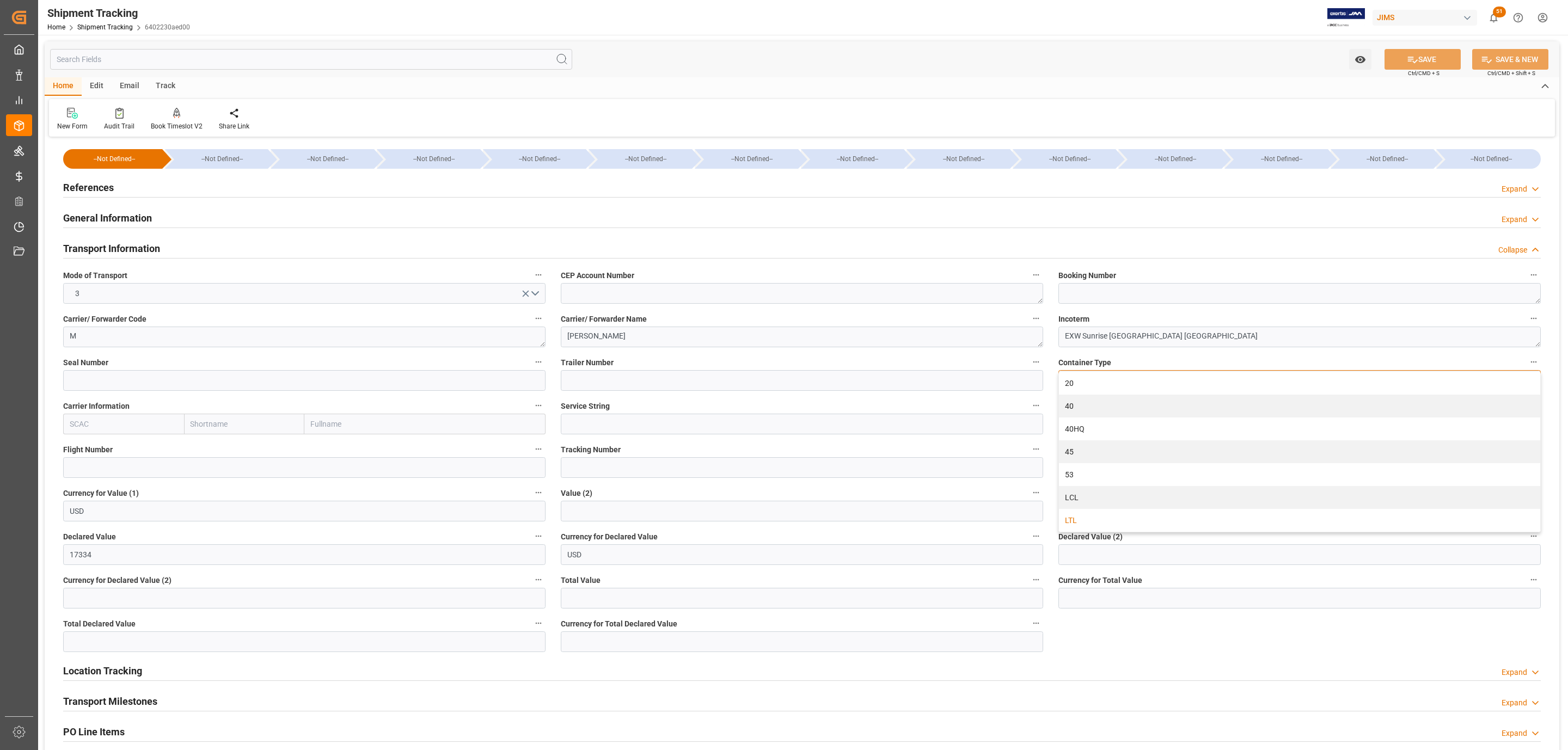
click at [1100, 520] on div "LTL" at bounding box center [1299, 521] width 481 height 23
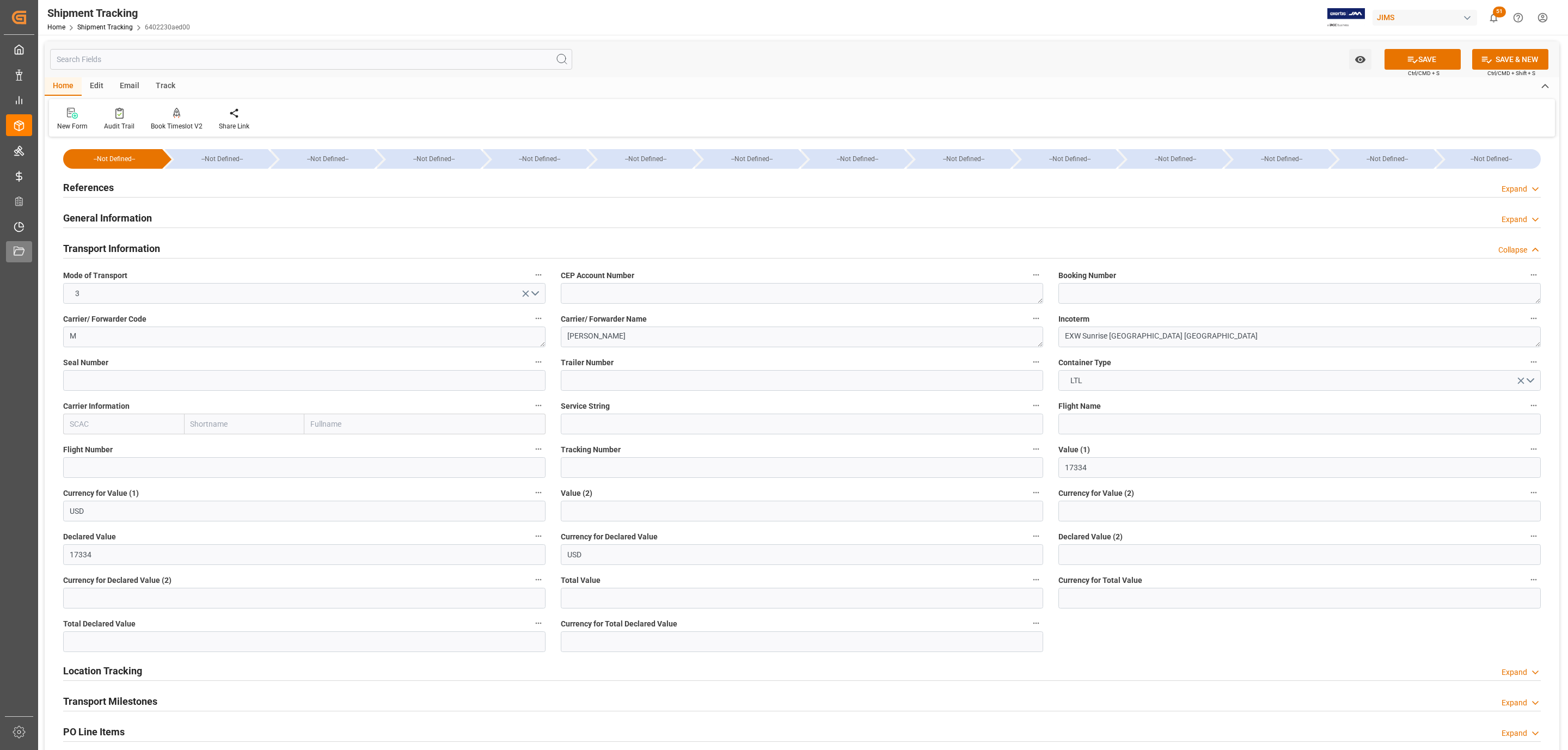
click at [1414, 61] on button "SAVE" at bounding box center [1422, 59] width 76 height 20
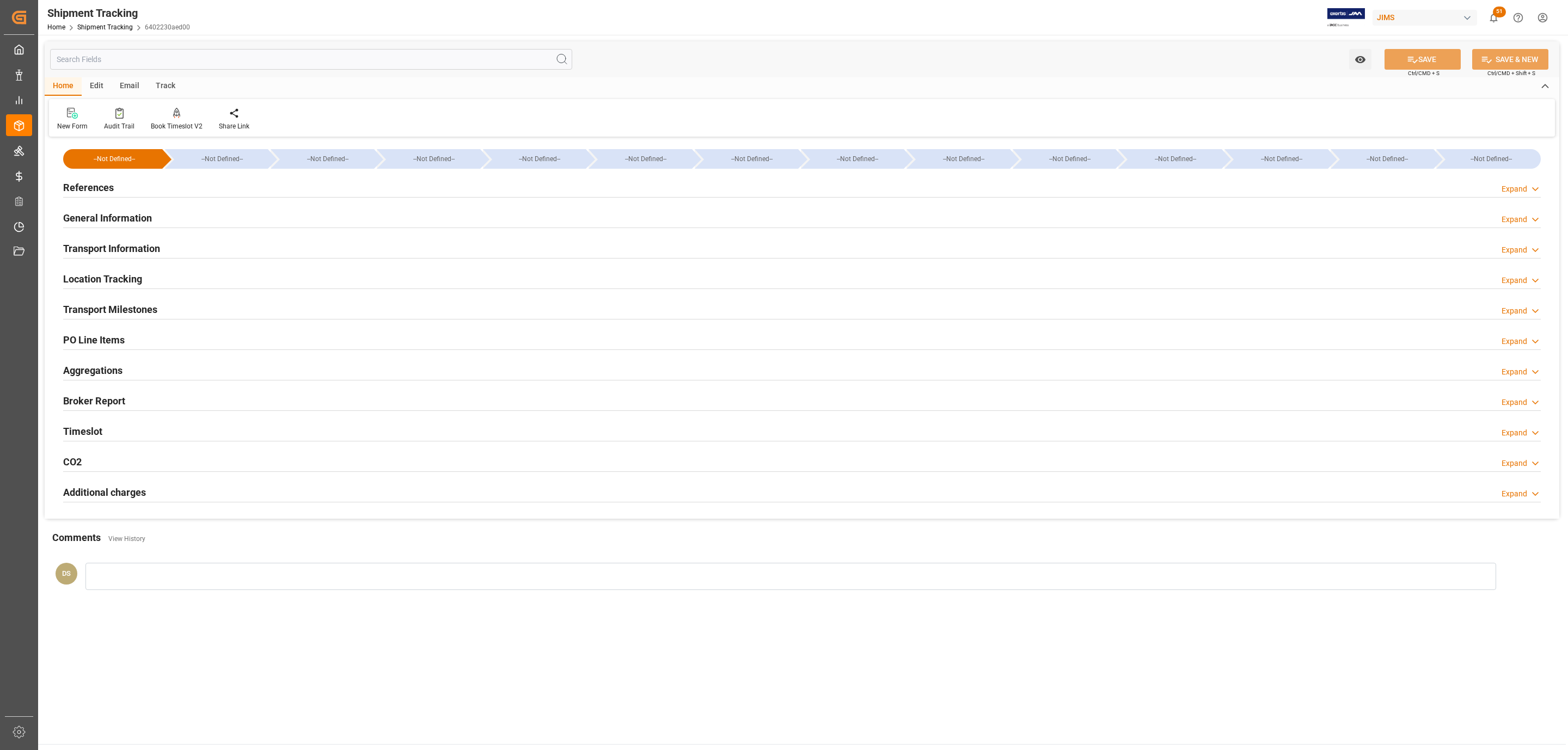
click at [92, 297] on div "Transport Milestones Expand" at bounding box center [801, 310] width 1492 height 30
click at [95, 306] on h2 "Transport Milestones" at bounding box center [110, 309] width 94 height 14
